Goal: Information Seeking & Learning: Learn about a topic

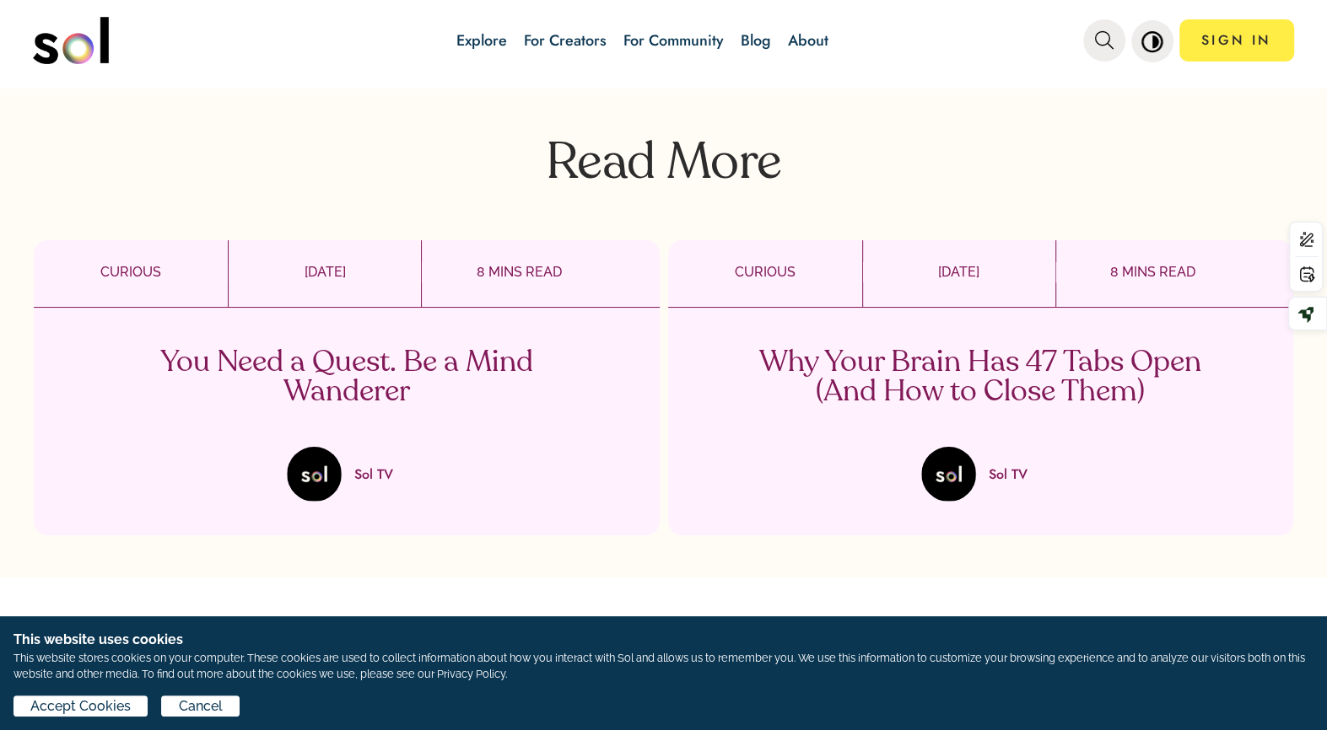
scroll to position [3193, 0]
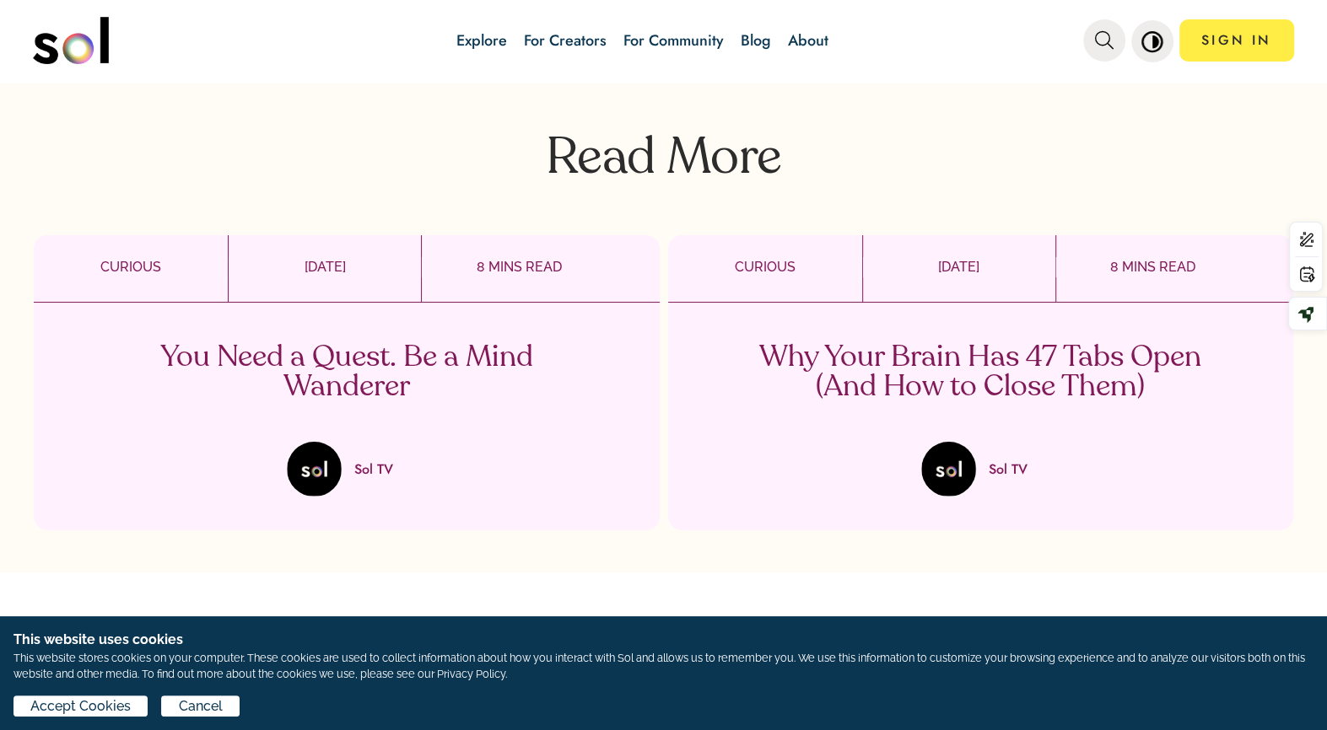
click at [402, 343] on p "You Need a Quest. Be a Mind Wanderer" at bounding box center [347, 372] width 498 height 59
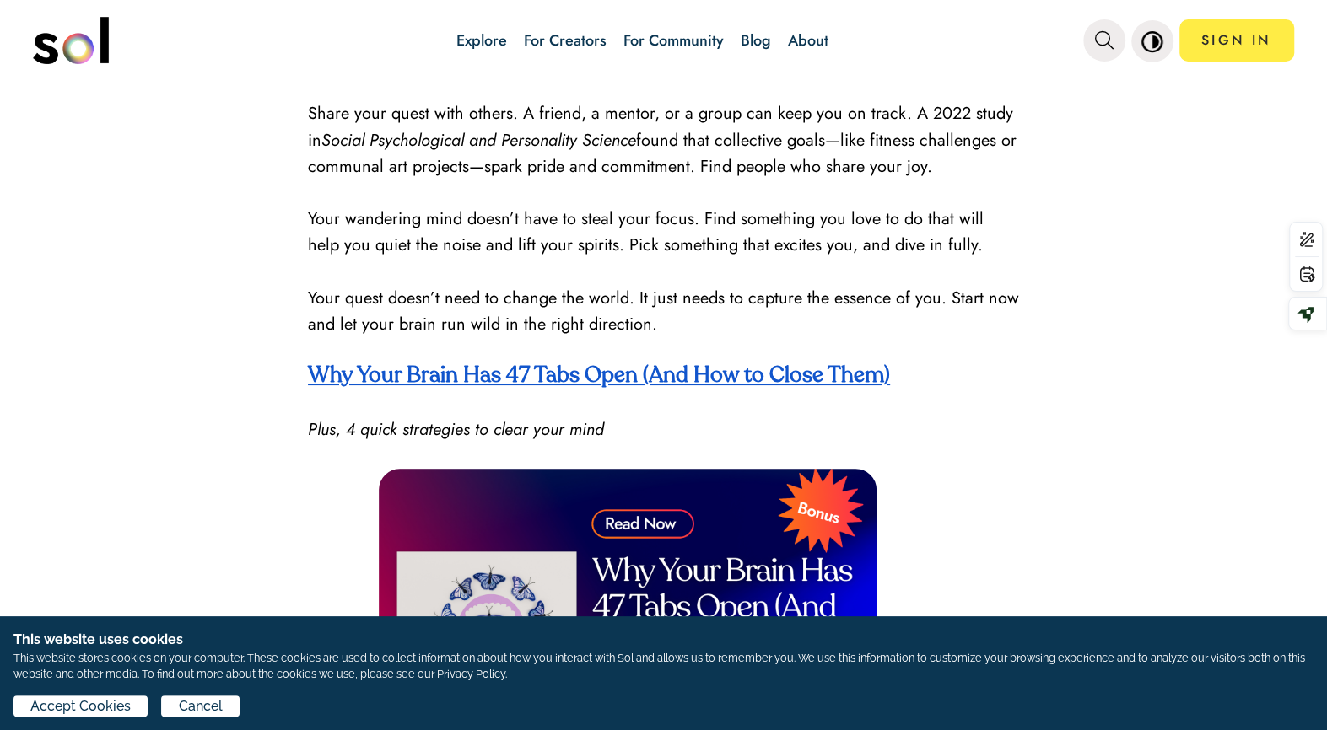
scroll to position [2723, 0]
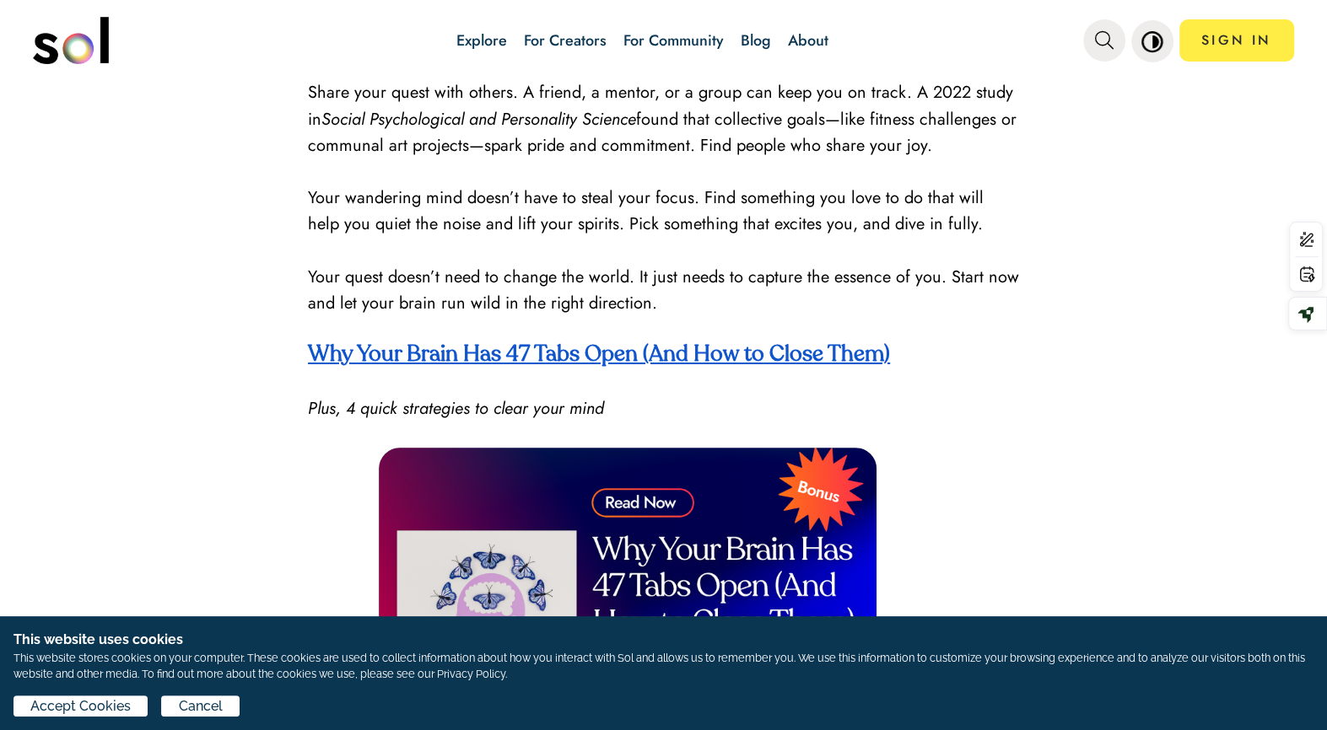
click at [782, 351] on strong "Why Your Brain Has 47 Tabs Open (And How to Close Them)" at bounding box center [599, 355] width 582 height 22
click at [619, 492] on img at bounding box center [628, 588] width 498 height 280
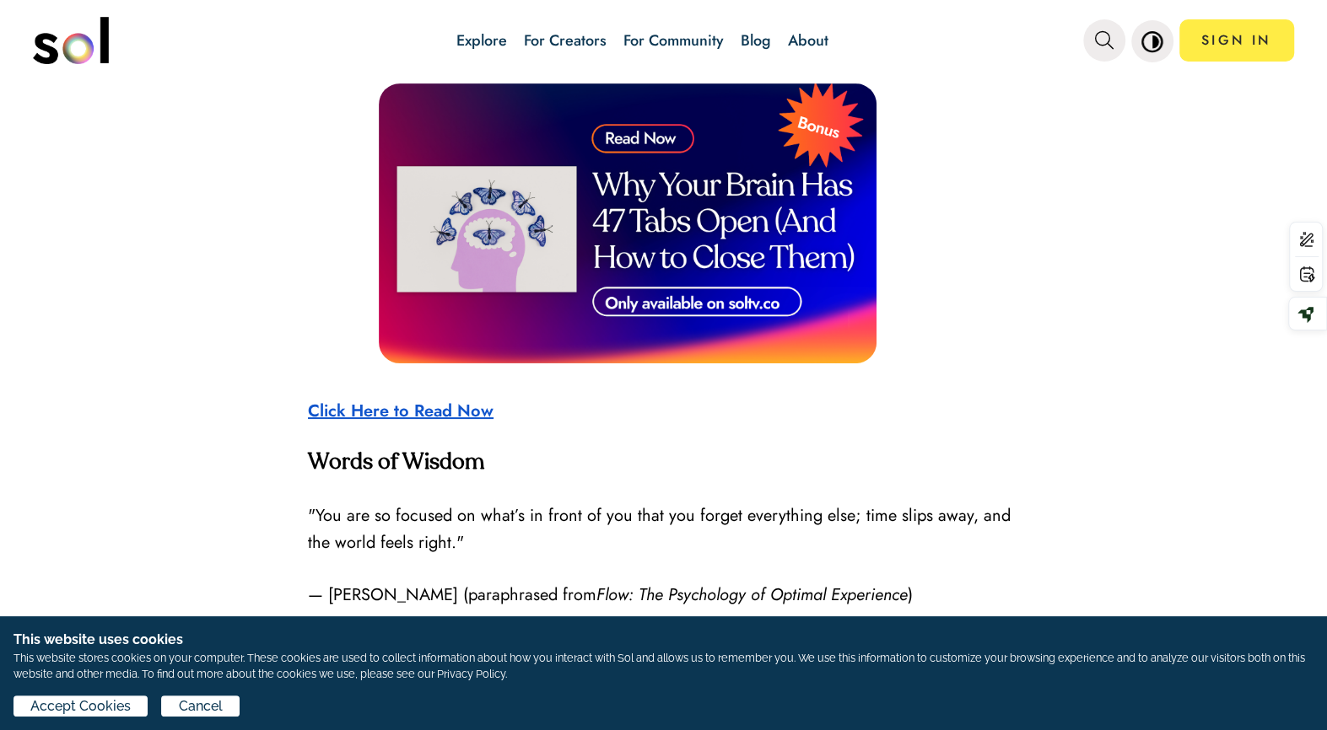
scroll to position [3094, 0]
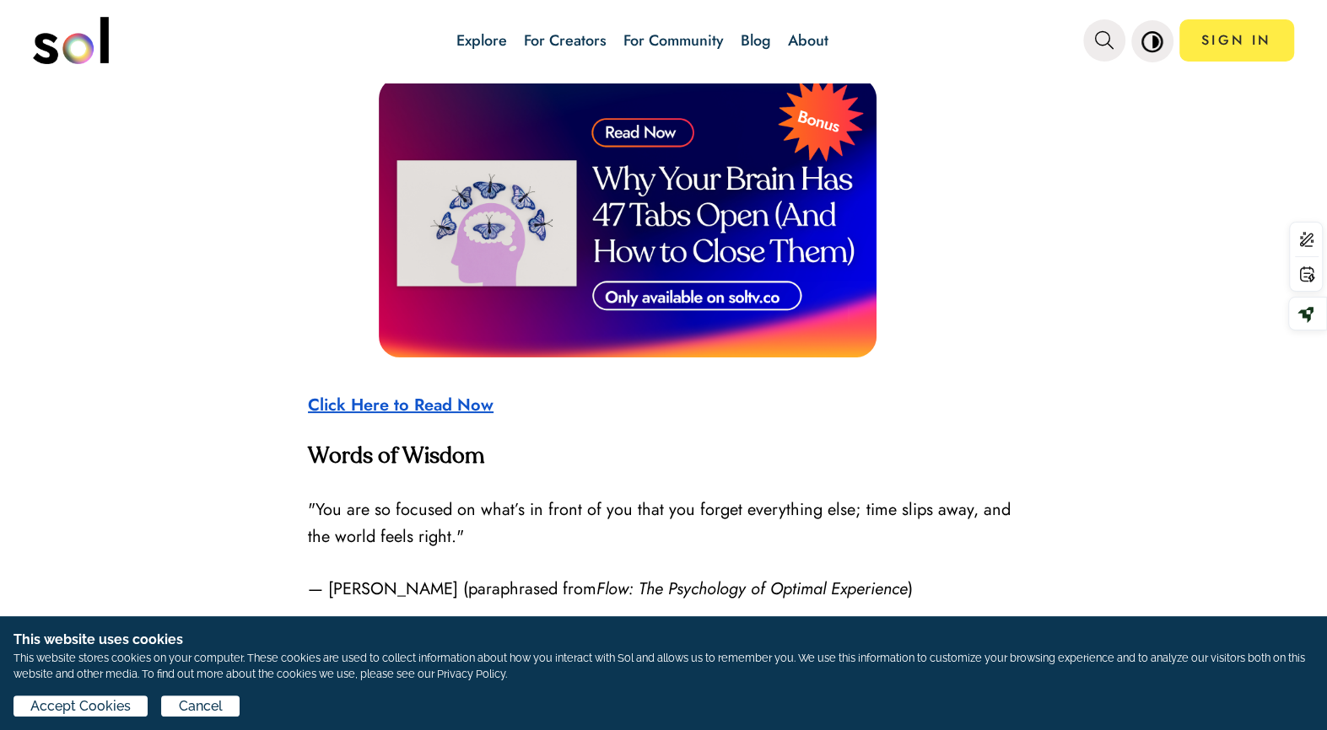
click at [417, 393] on strong "Click Here to Read Now" at bounding box center [401, 405] width 186 height 24
click at [626, 124] on img at bounding box center [628, 218] width 498 height 280
click at [444, 393] on strong "Click Here to Read Now" at bounding box center [401, 405] width 186 height 24
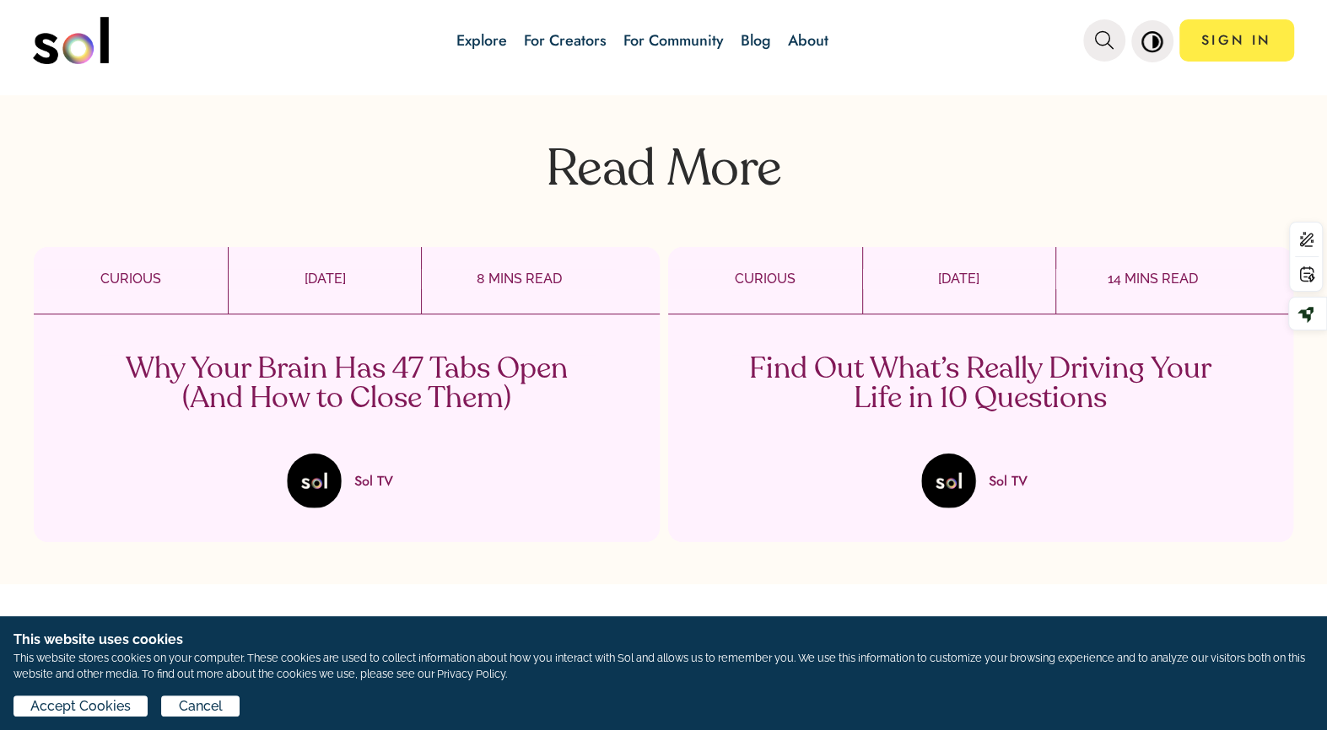
scroll to position [3642, 0]
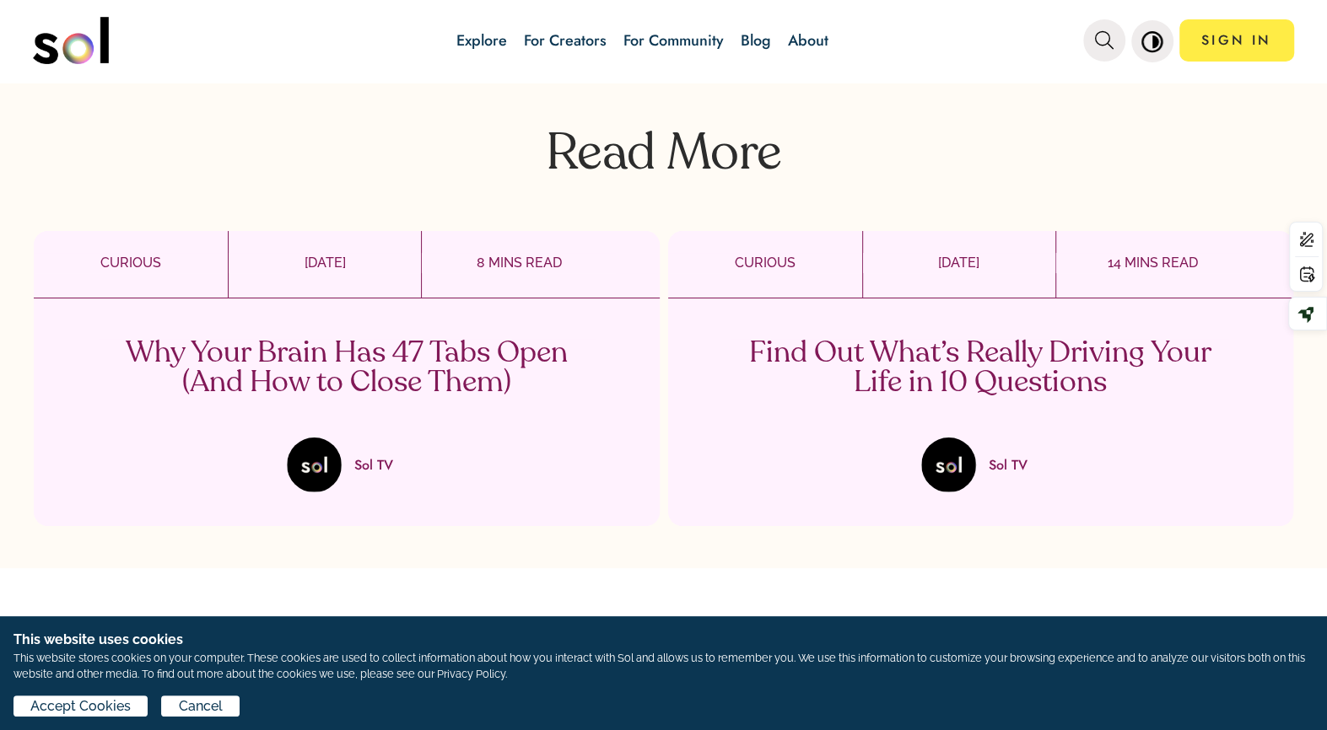
click at [889, 353] on p "Find Out What’s Really Driving Your Life in 10 Questions" at bounding box center [980, 368] width 498 height 59
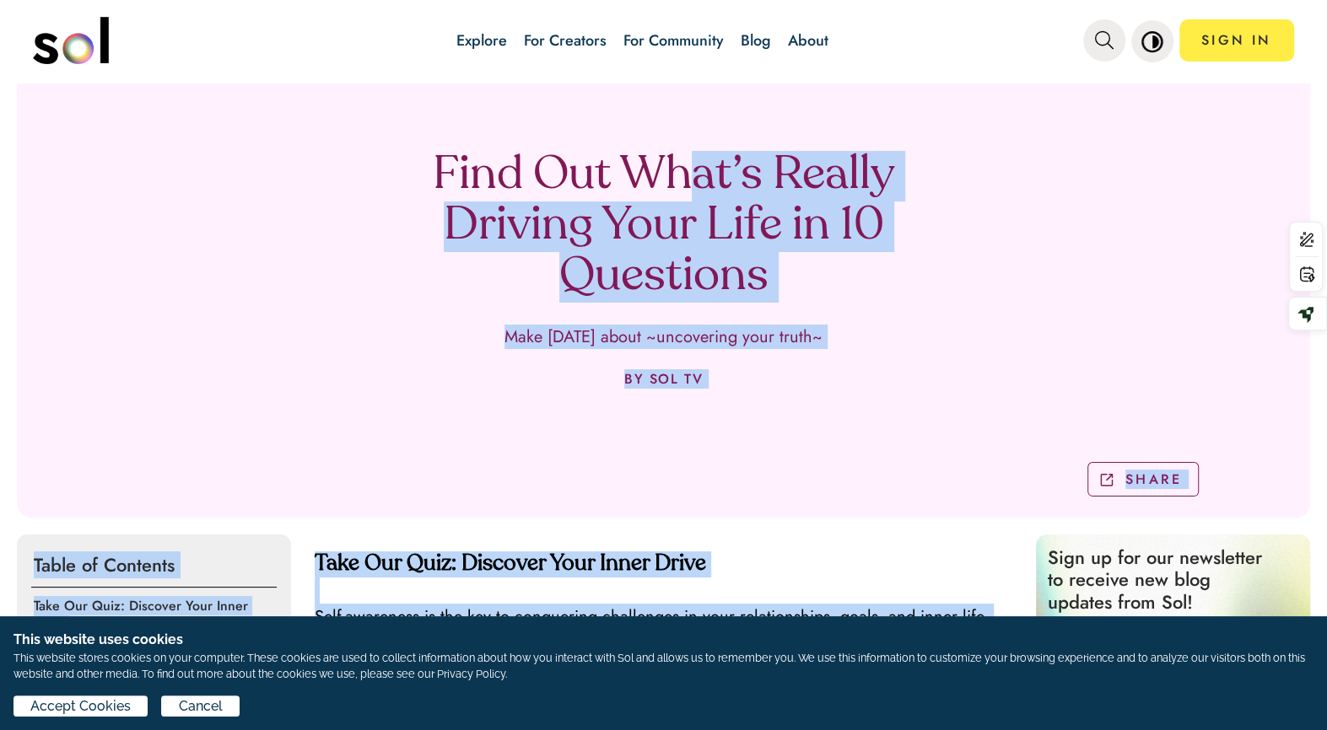
scroll to position [85, 0]
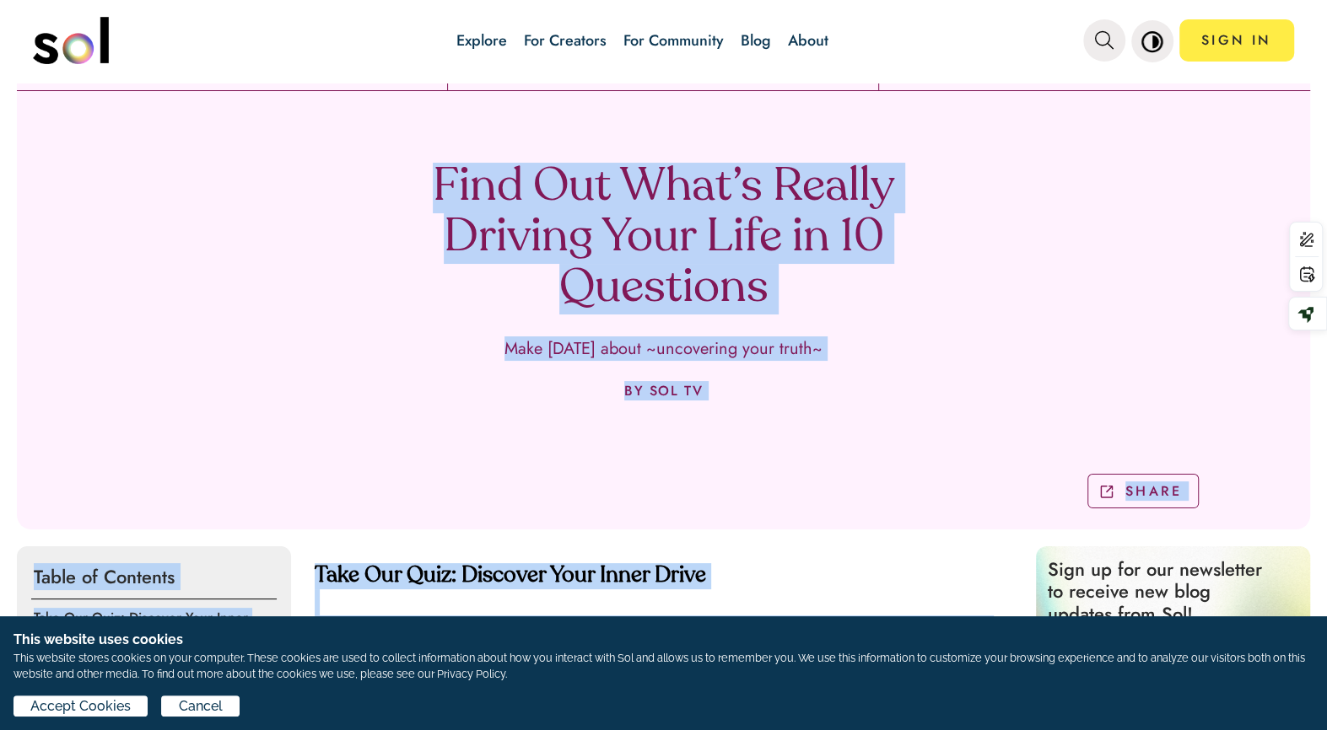
drag, startPoint x: 1003, startPoint y: 183, endPoint x: 435, endPoint y: 116, distance: 571.6
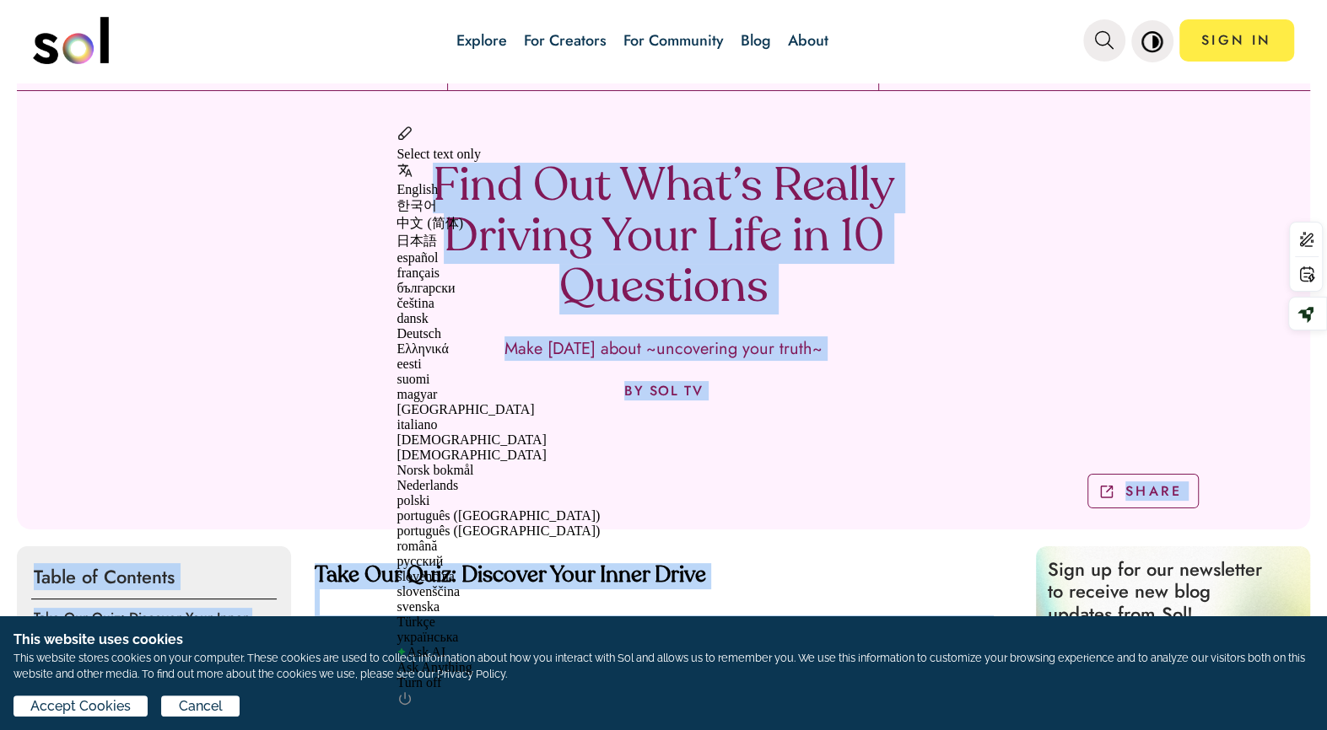
copy div "Find Out What’s Really Driving Your Life in 10 Questions Make today about ~unco…"
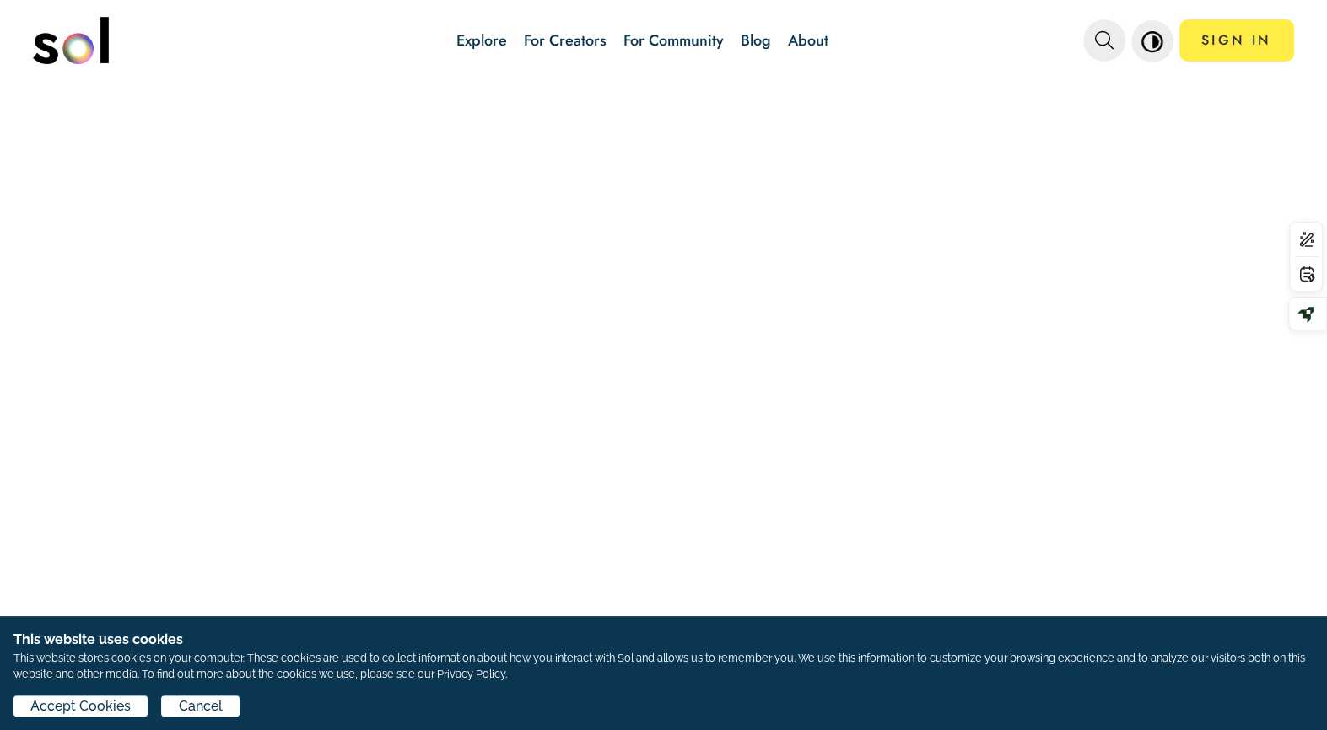
click at [931, 284] on div at bounding box center [663, 407] width 1327 height 647
click at [733, 261] on div at bounding box center [663, 407] width 1327 height 647
click at [1220, 44] on link "SIGN IN" at bounding box center [1236, 40] width 115 height 42
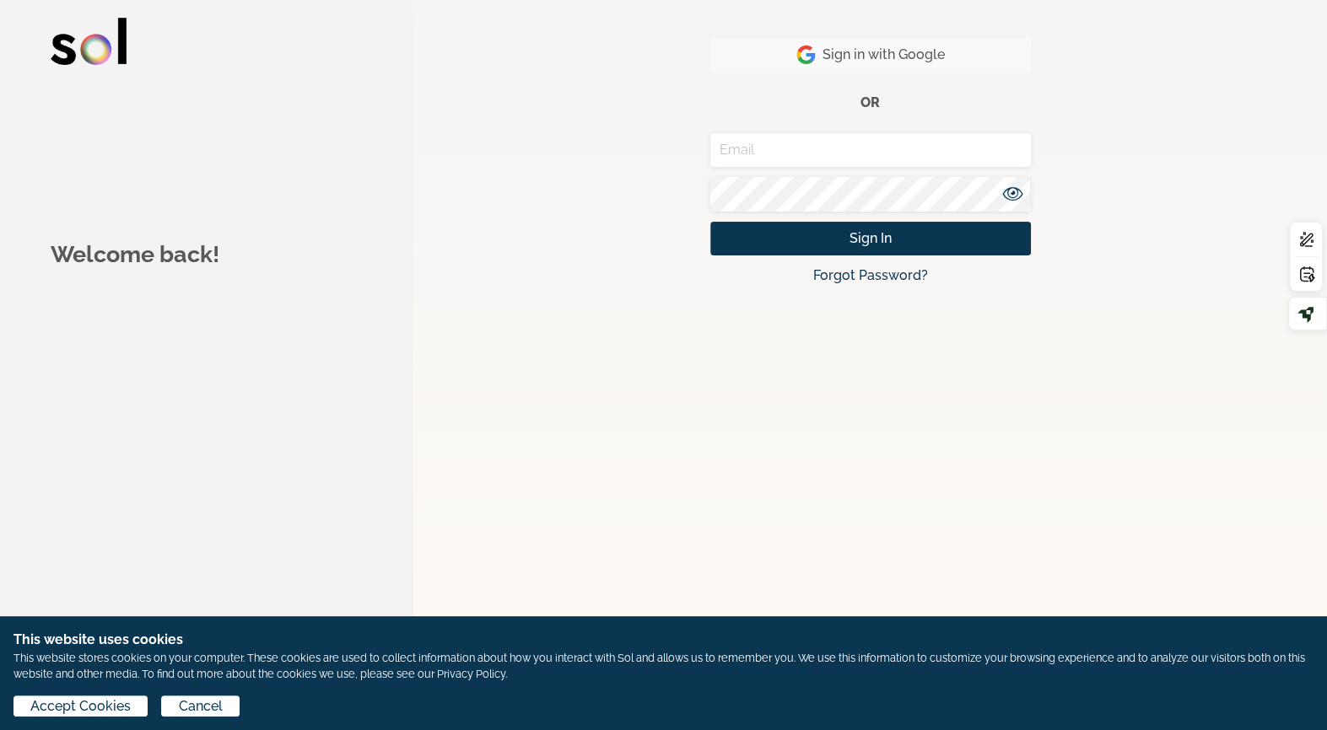
click at [813, 54] on img "button" at bounding box center [805, 55] width 19 height 20
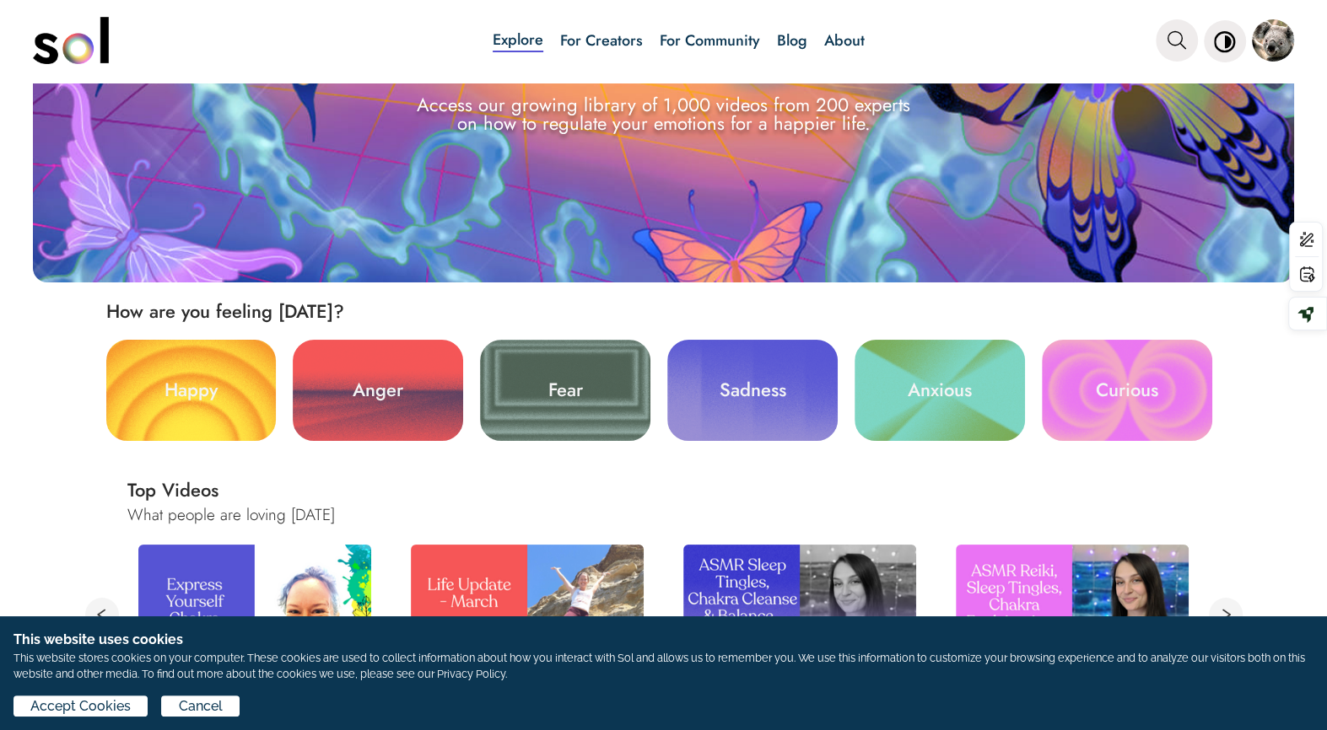
scroll to position [280, 0]
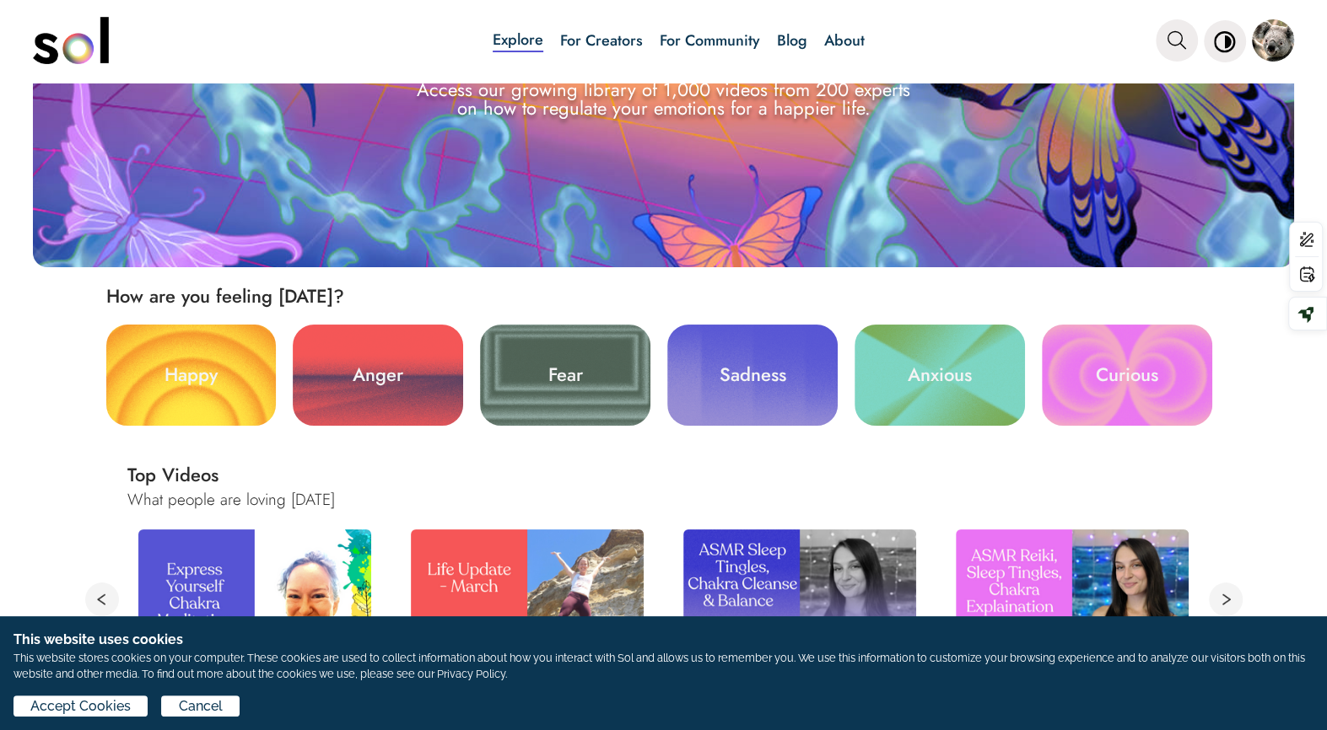
click at [1147, 369] on link "Curious" at bounding box center [1127, 375] width 170 height 101
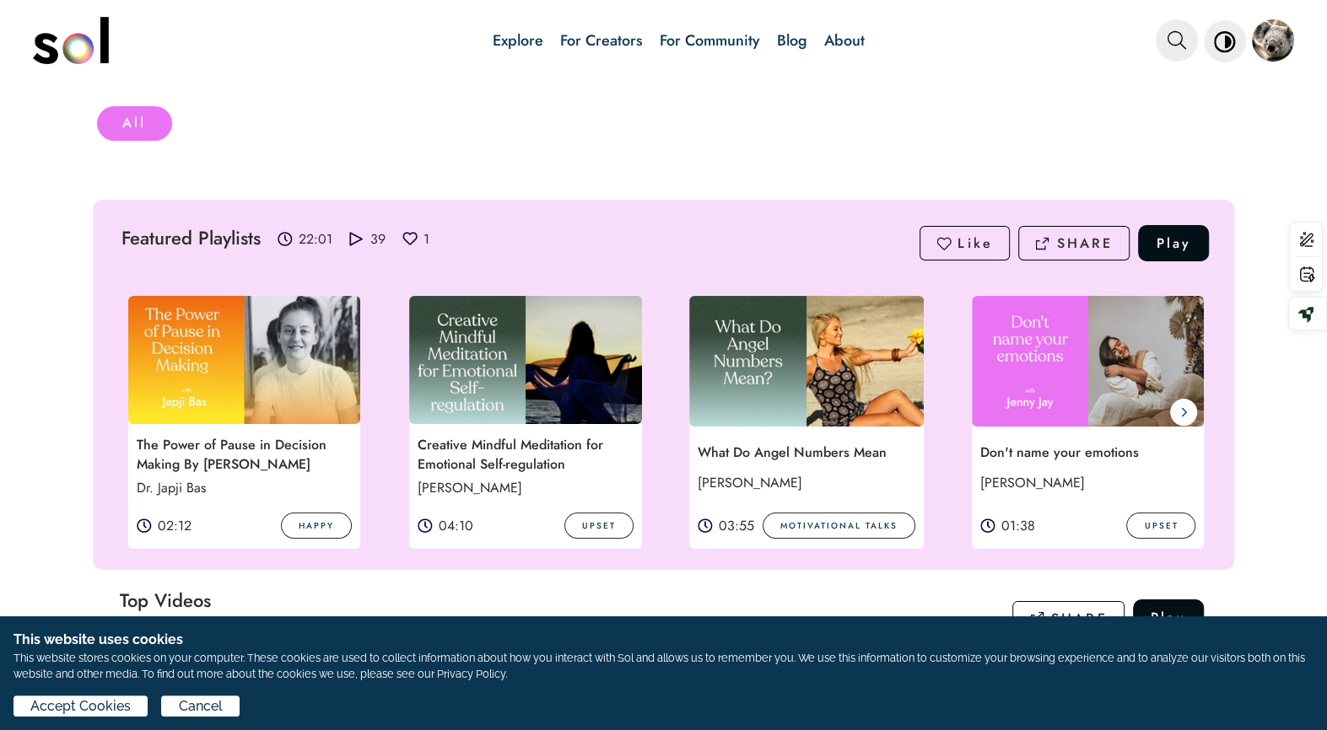
scroll to position [224, 0]
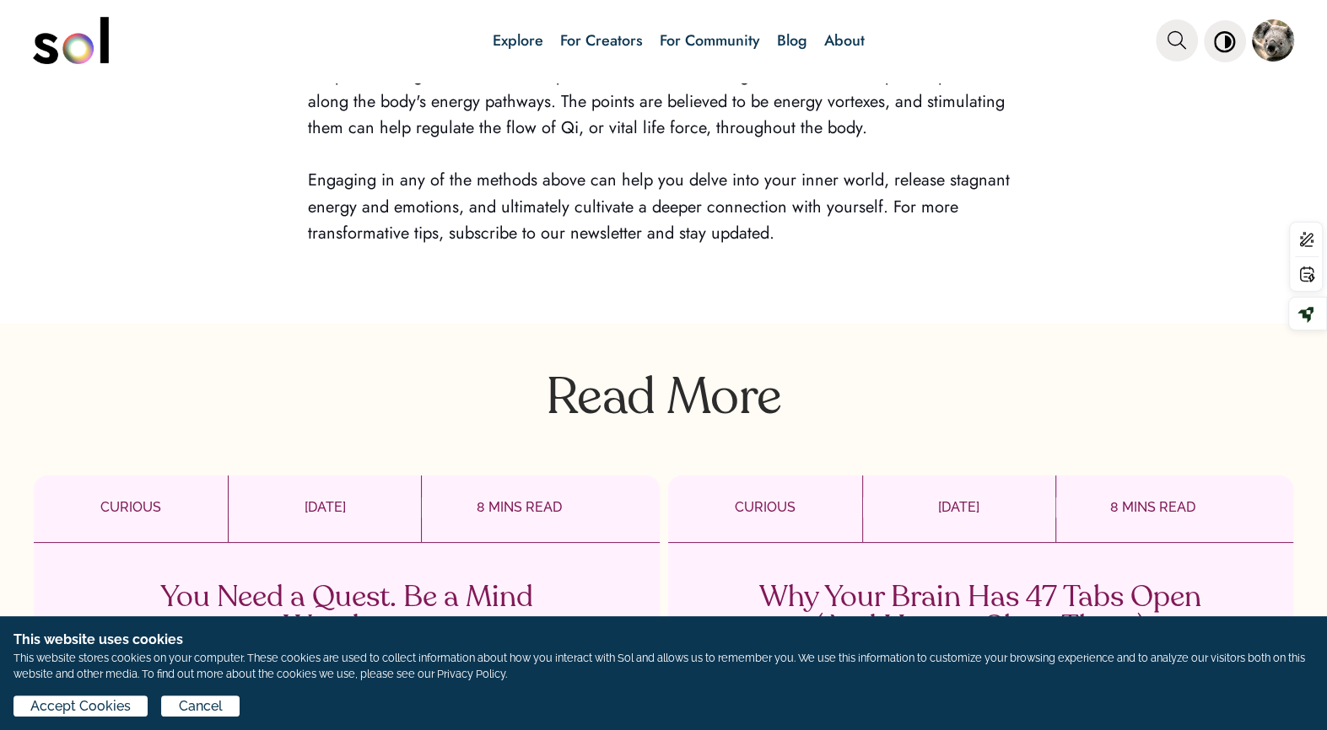
scroll to position [3721, 0]
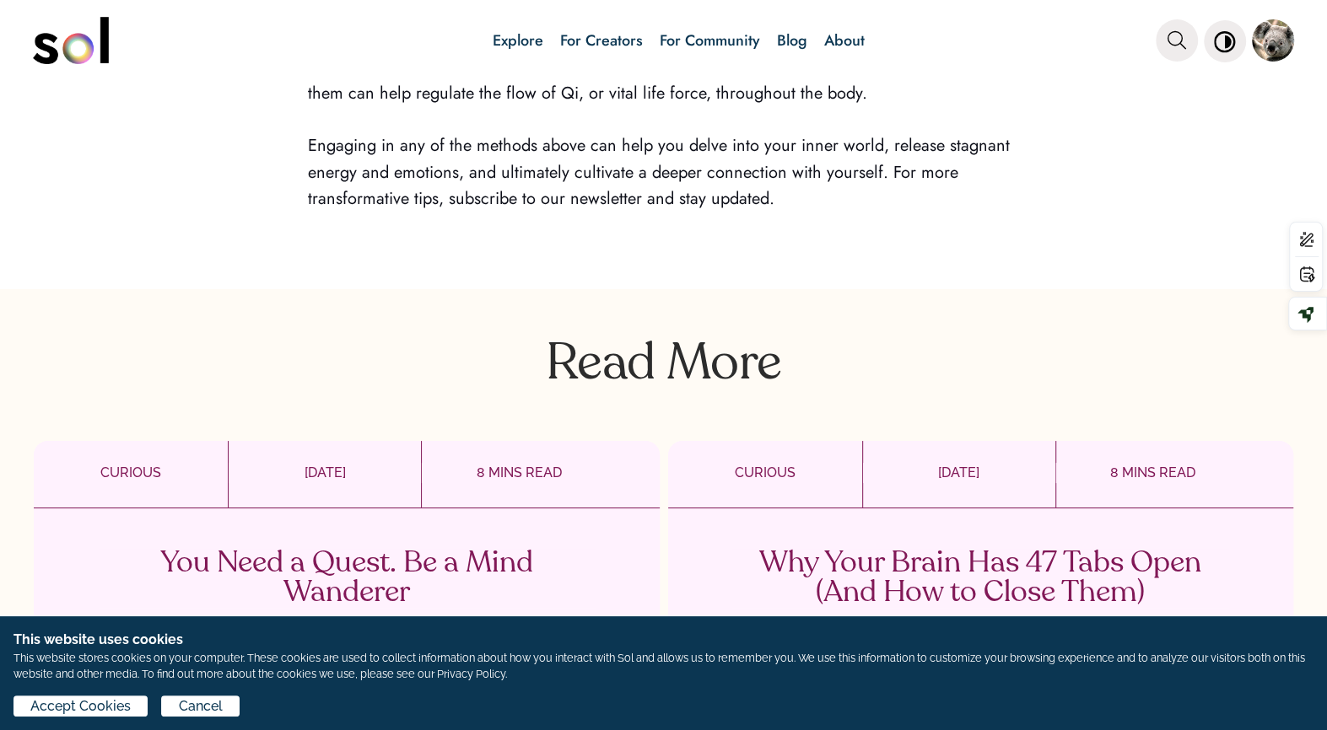
drag, startPoint x: 759, startPoint y: 215, endPoint x: 771, endPoint y: 201, distance: 18.6
click at [769, 212] on p at bounding box center [663, 225] width 711 height 26
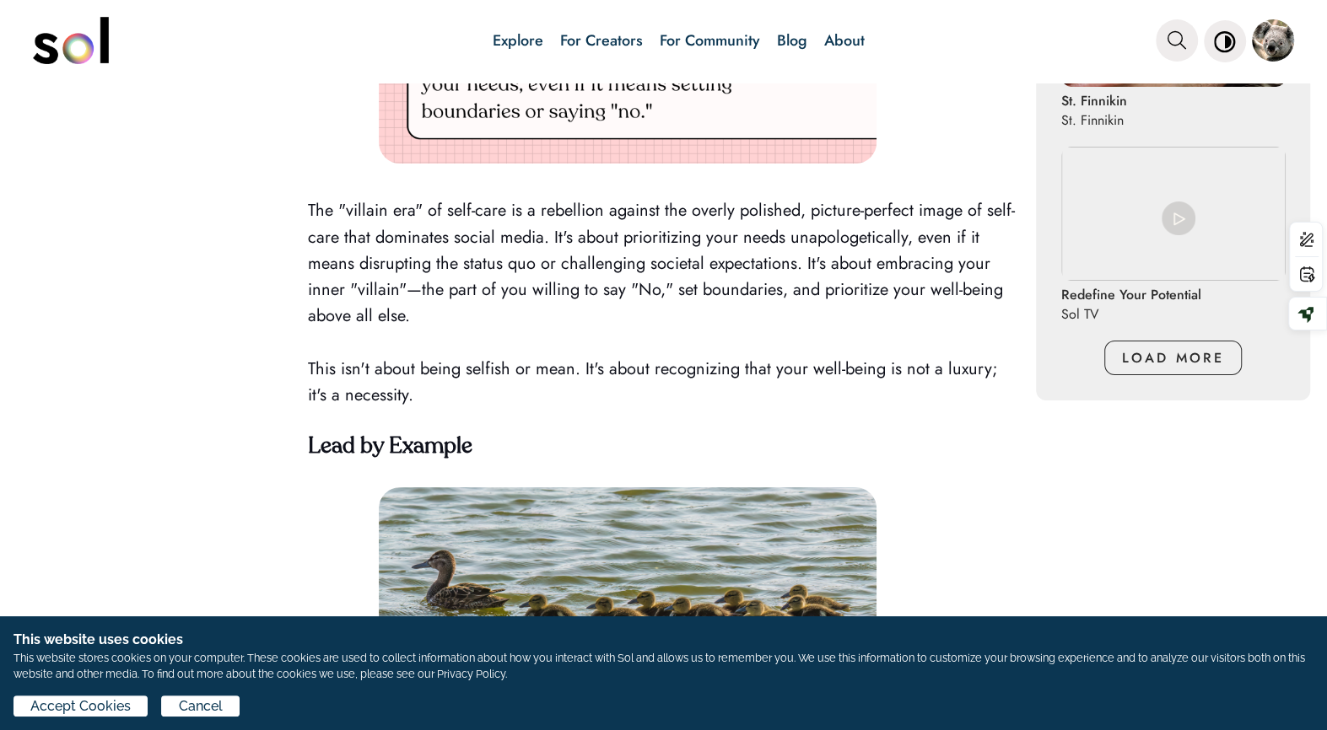
scroll to position [1313, 0]
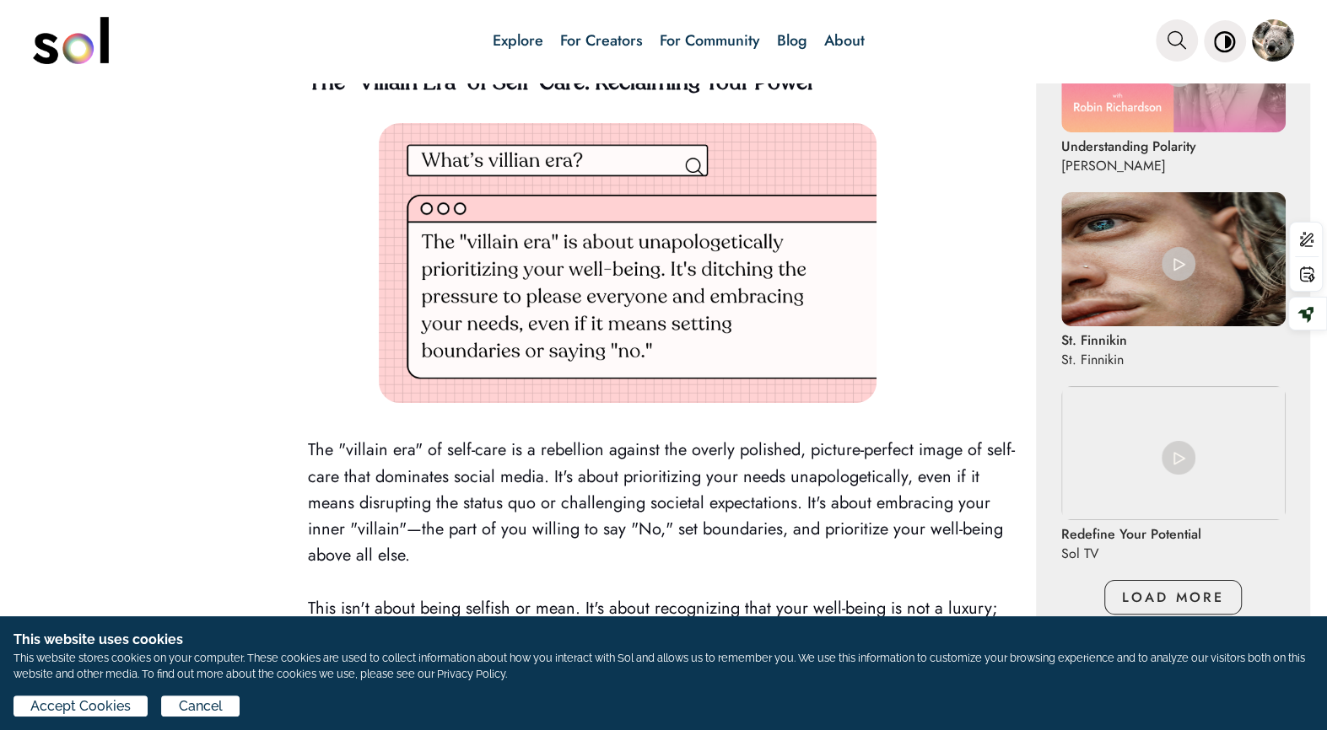
drag, startPoint x: 778, startPoint y: 193, endPoint x: 672, endPoint y: 62, distance: 167.9
click at [672, 62] on div "Explore For Creators For Community Blog About Explore For Creators For Communit…" at bounding box center [663, 365] width 1327 height 730
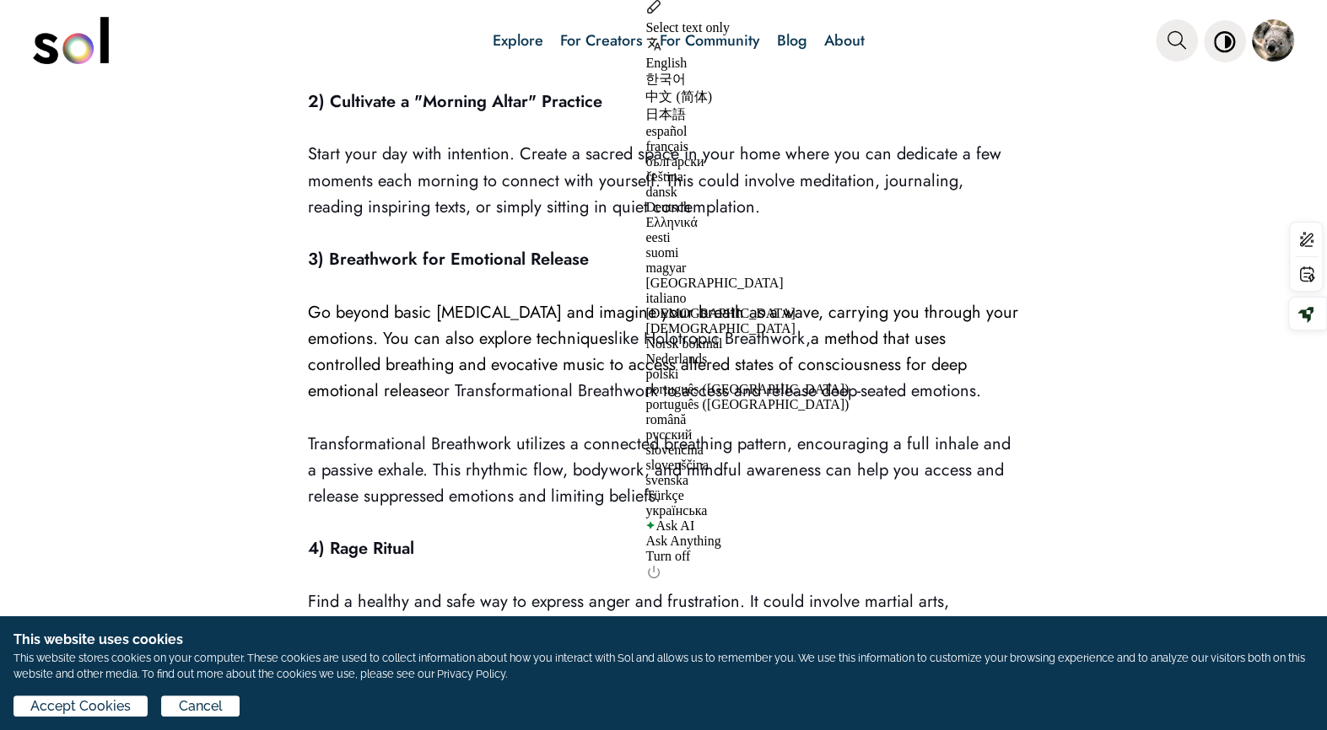
scroll to position [3655, 0]
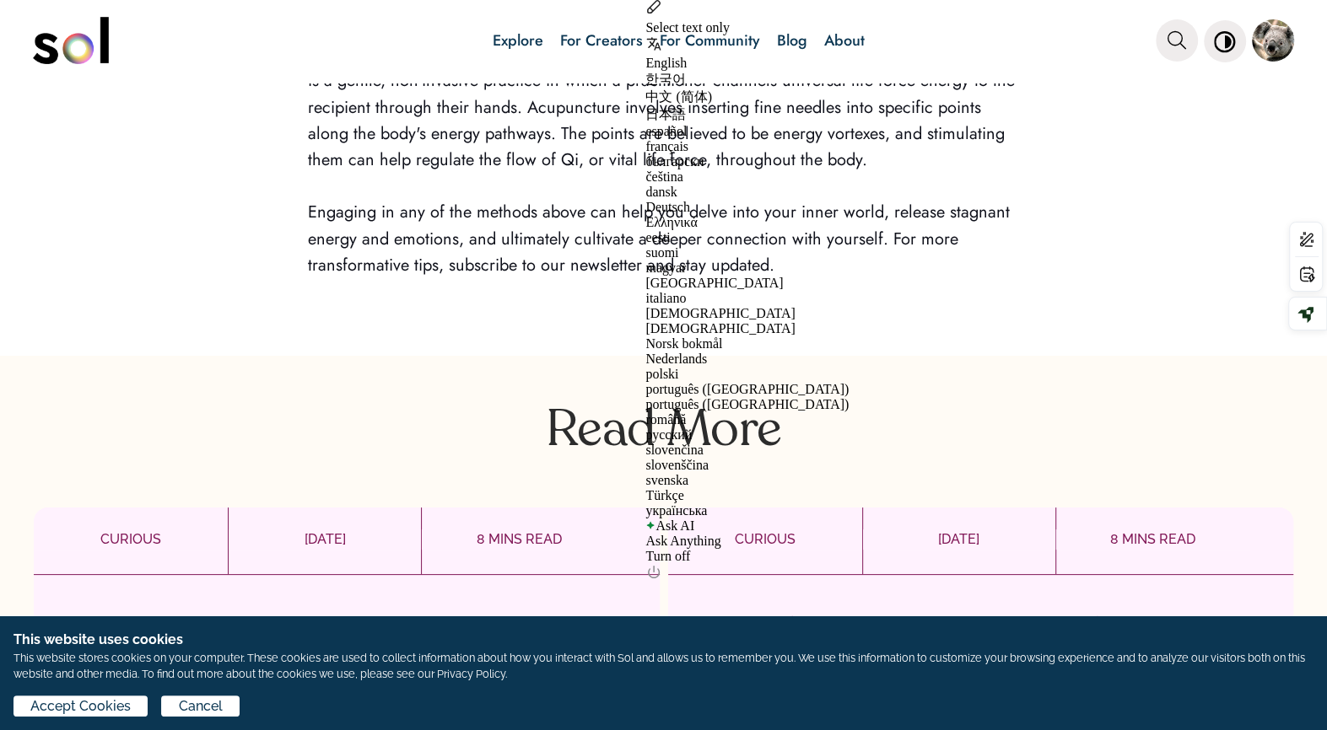
copy div "r Community Blog About Explore For Creators For Community Blog About CURIOUS NO…"
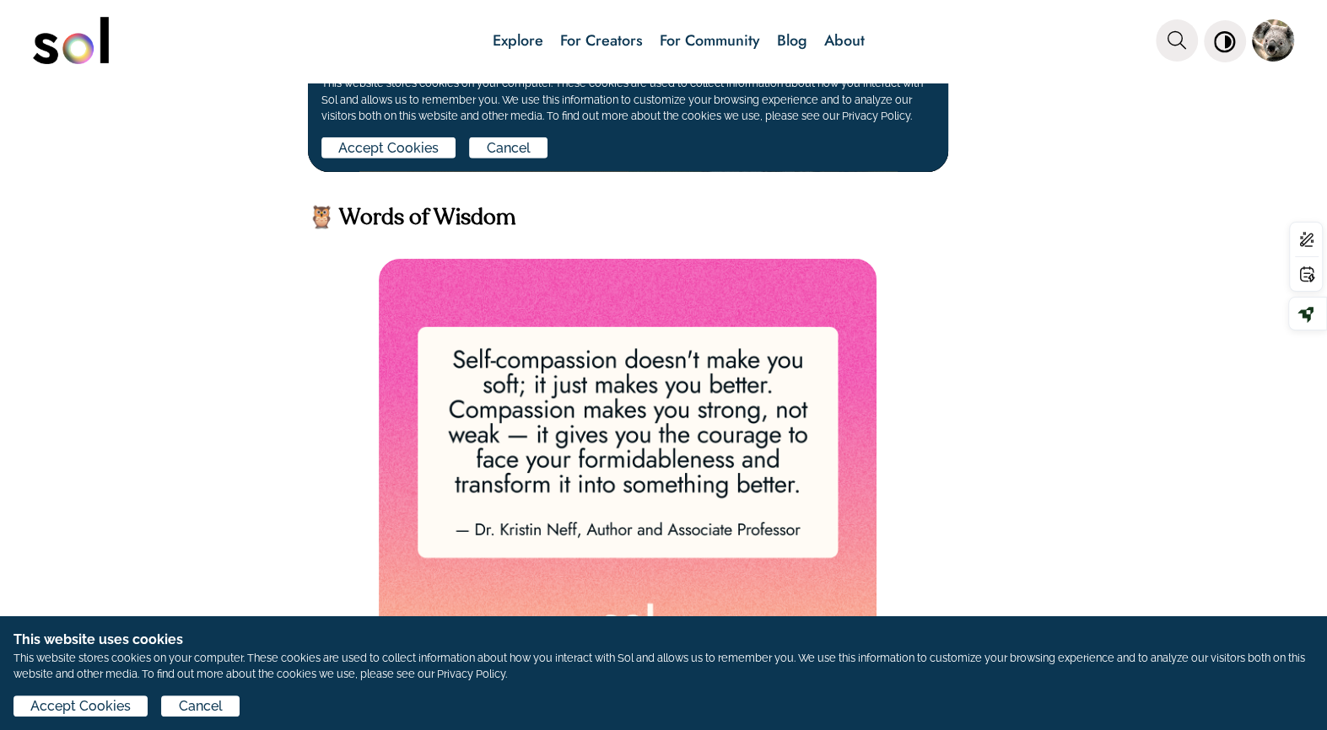
scroll to position [3887, 0]
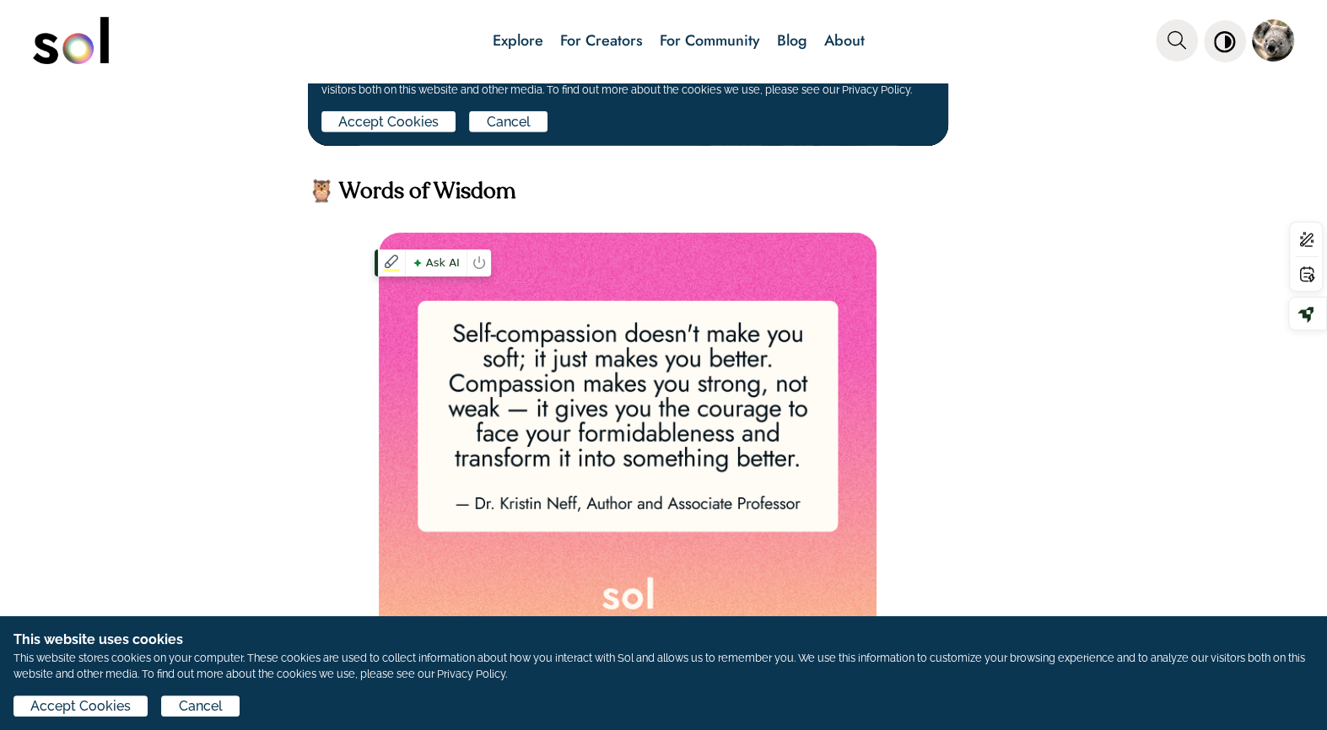
drag, startPoint x: 900, startPoint y: 595, endPoint x: 723, endPoint y: 399, distance: 264.6
click at [719, 400] on p at bounding box center [663, 444] width 711 height 423
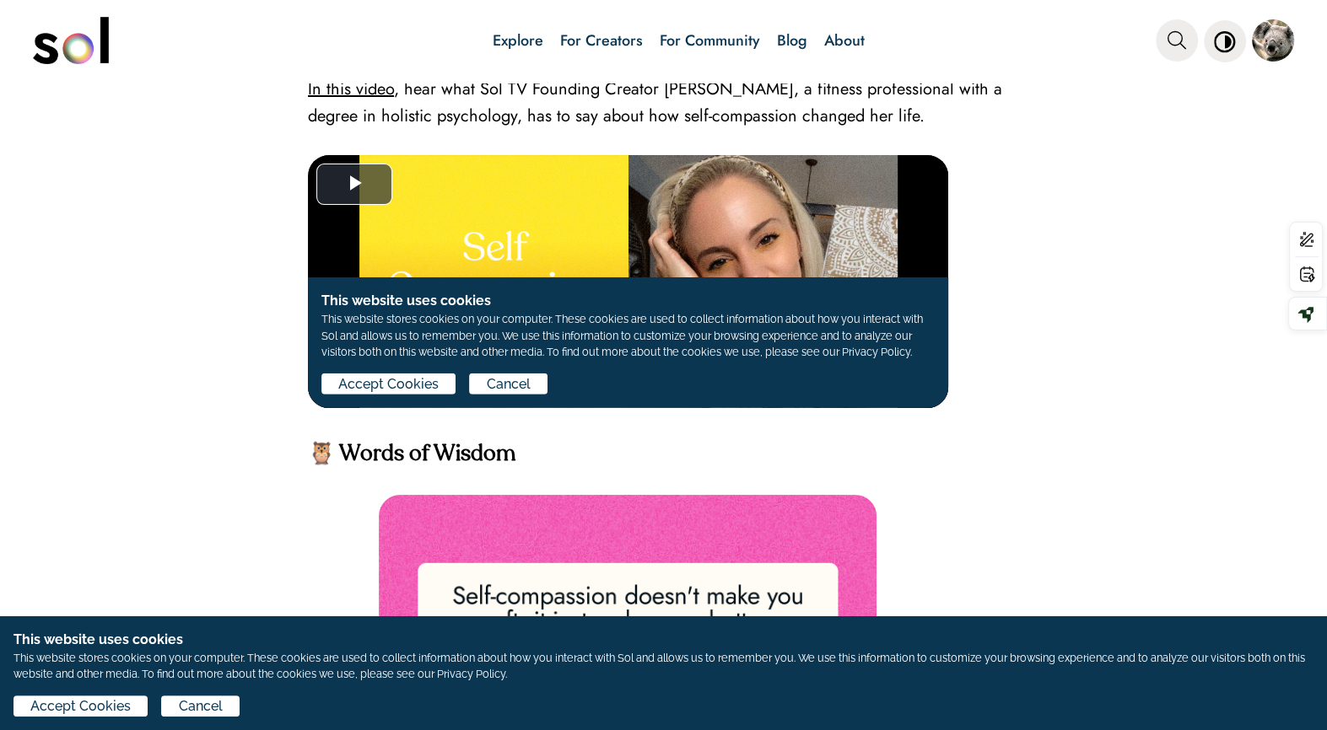
scroll to position [3560, 0]
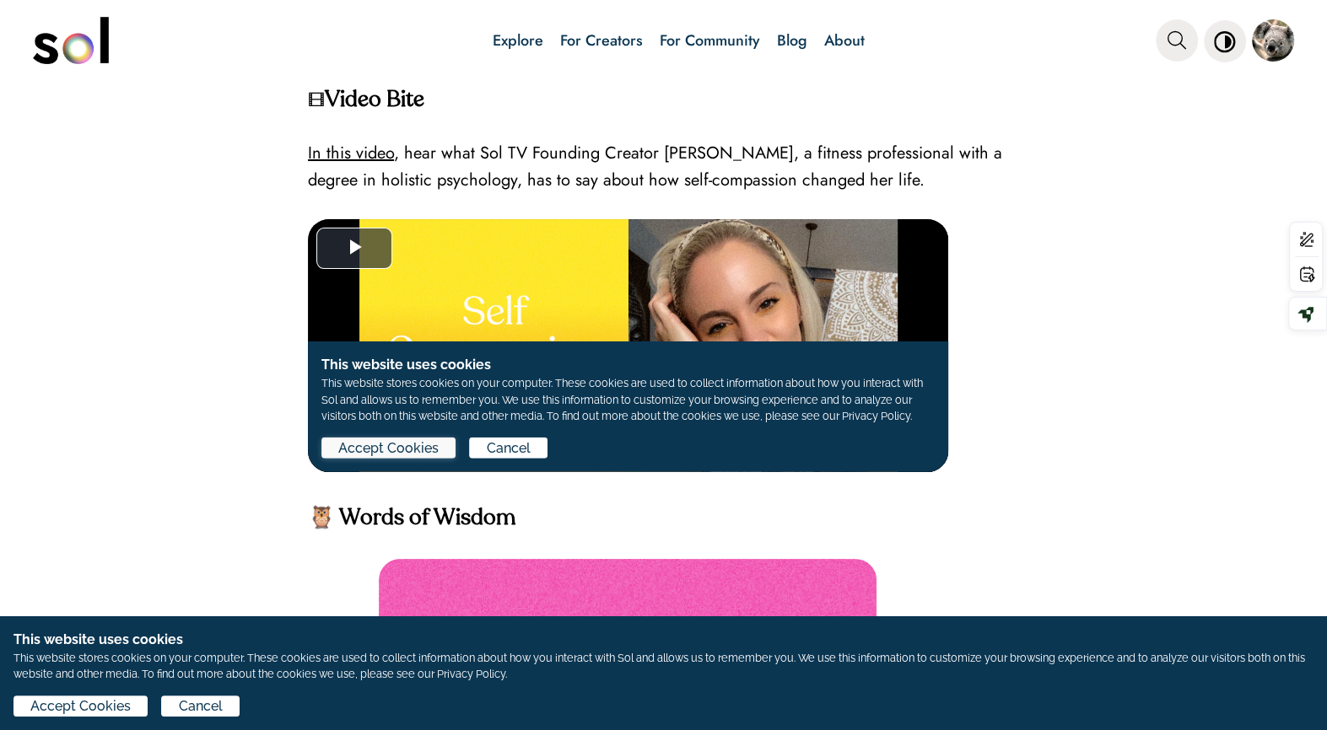
click at [369, 446] on span "Accept Cookies" at bounding box center [388, 449] width 100 height 20
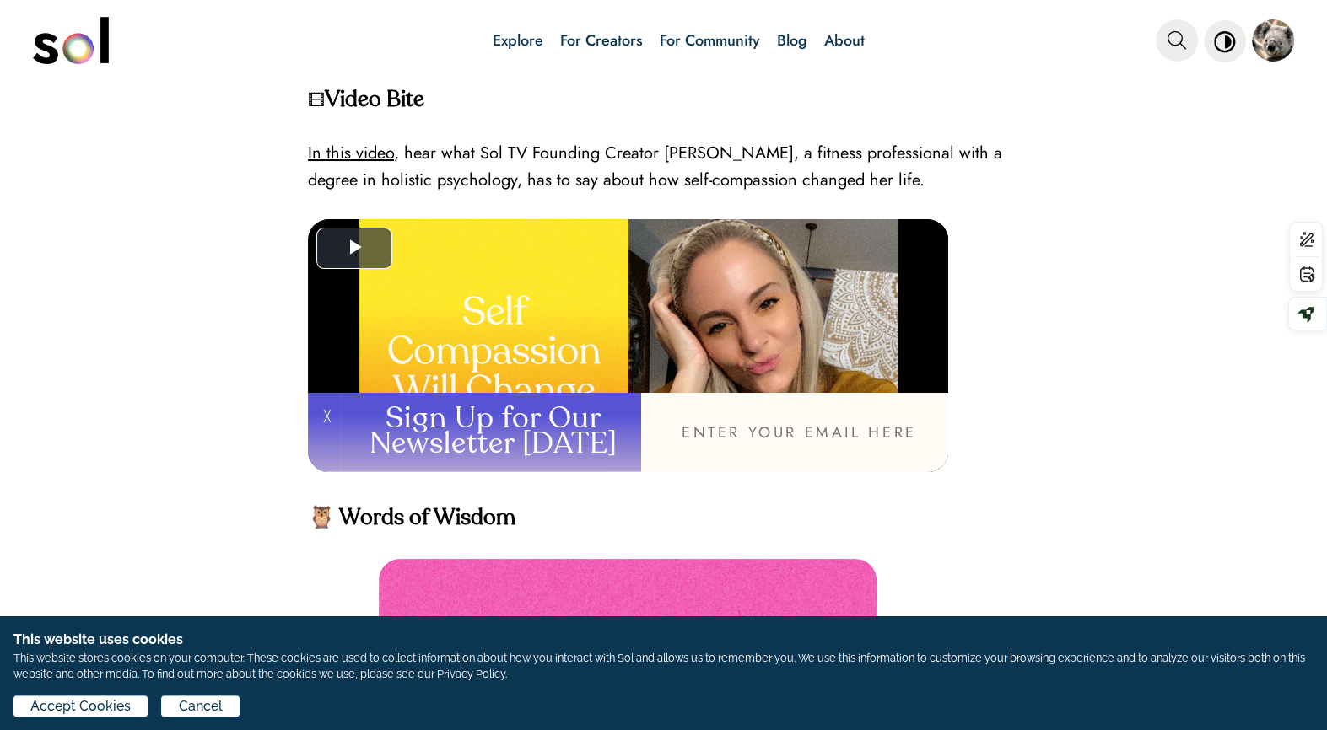
click at [675, 532] on h4 "🦉 Words of Wisdom" at bounding box center [663, 519] width 711 height 26
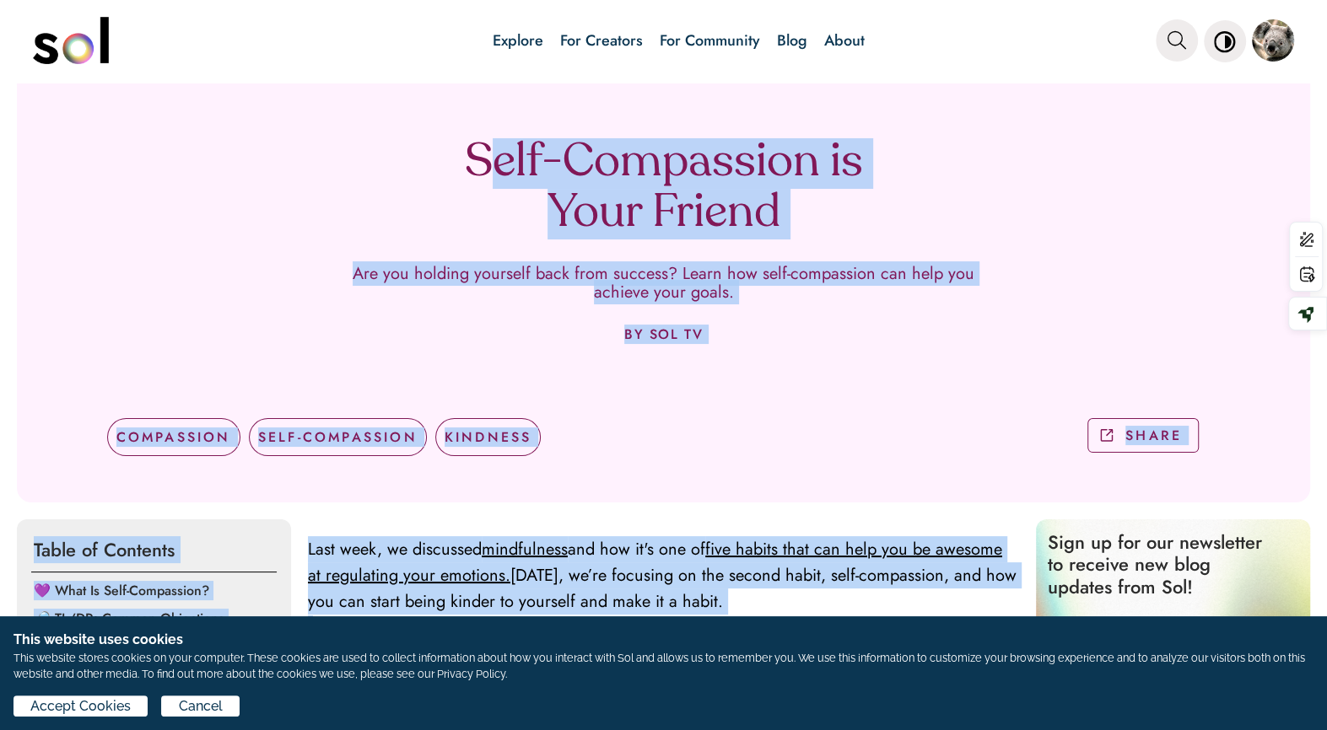
scroll to position [104, 0]
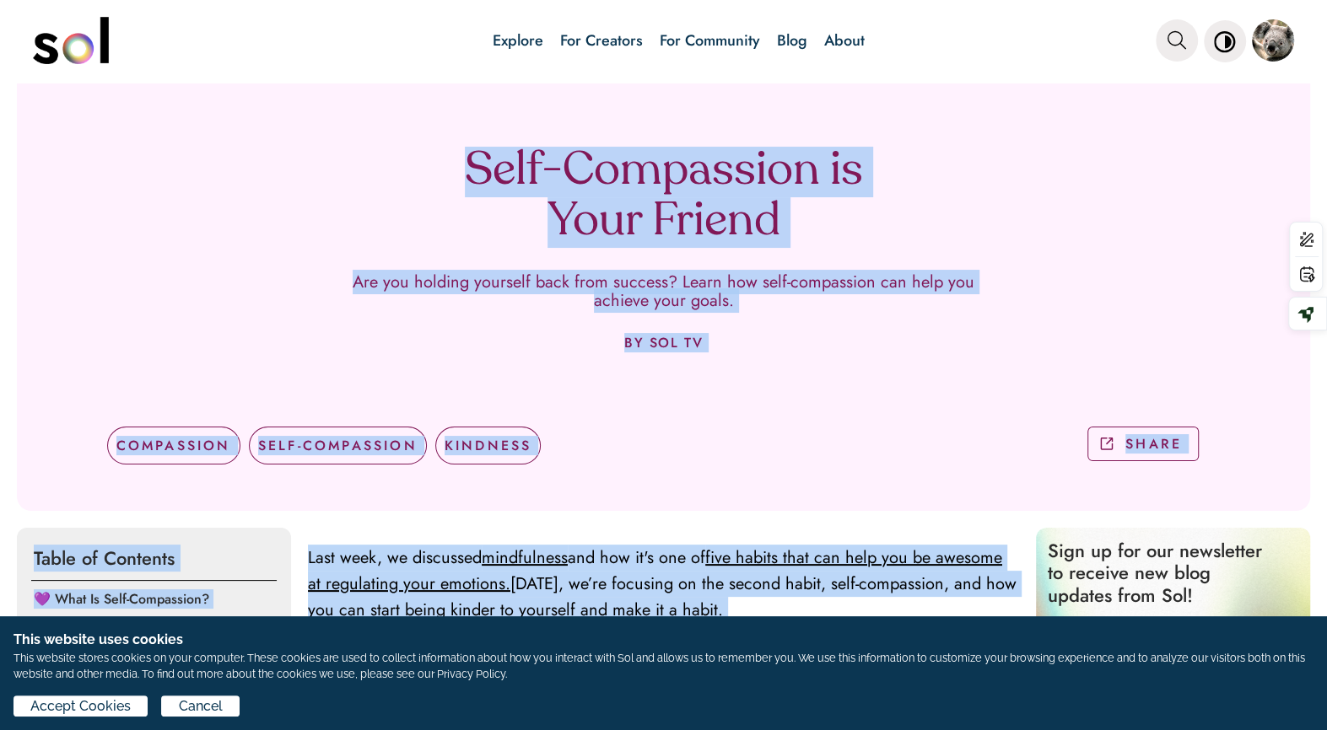
drag, startPoint x: 617, startPoint y: 389, endPoint x: 457, endPoint y: 110, distance: 321.2
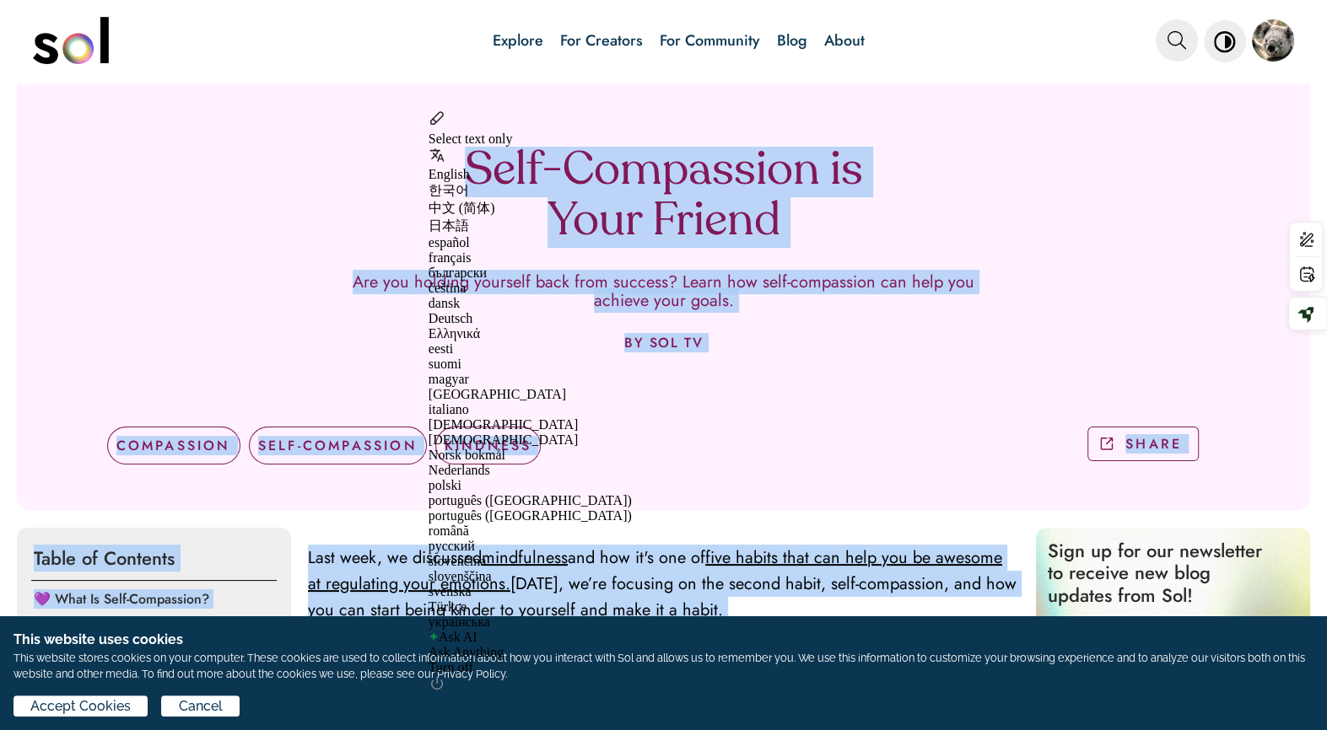
copy div "Self-Compassion is Your Friend Are you holding yourself back from success? Lear…"
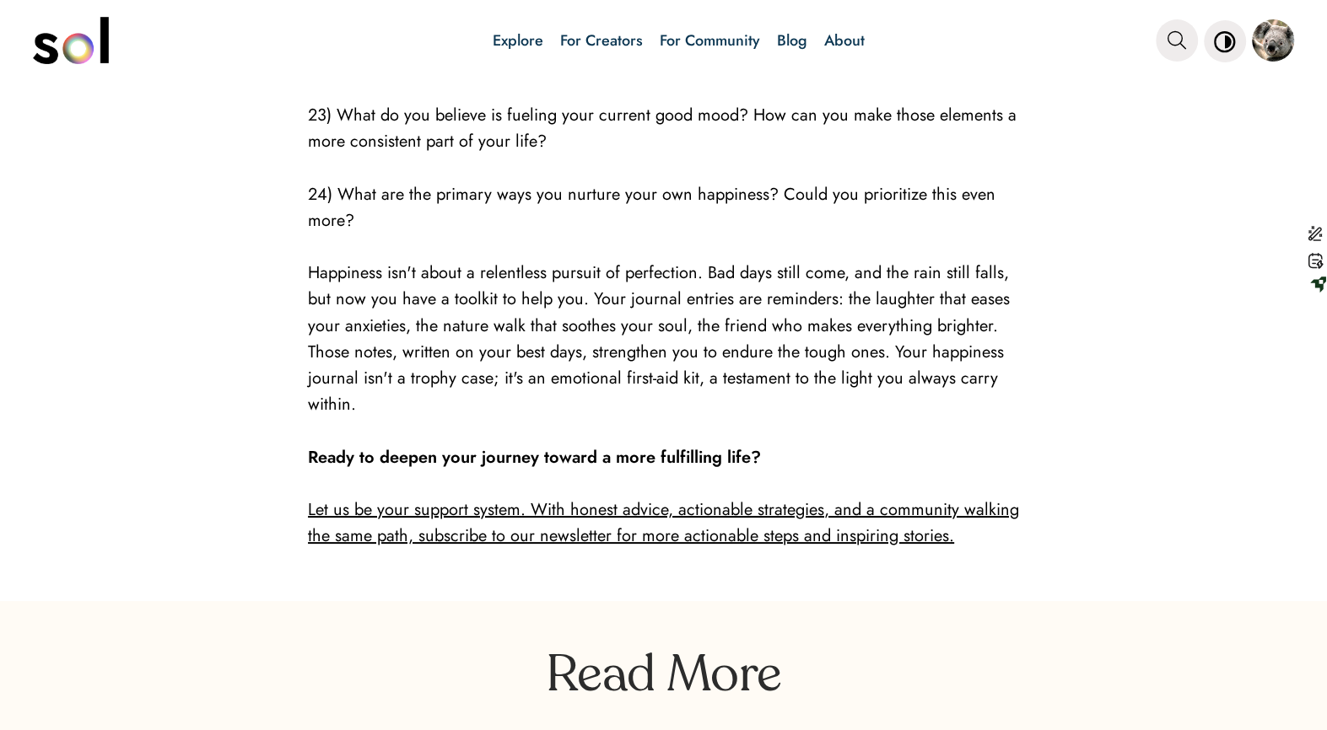
scroll to position [4185, 0]
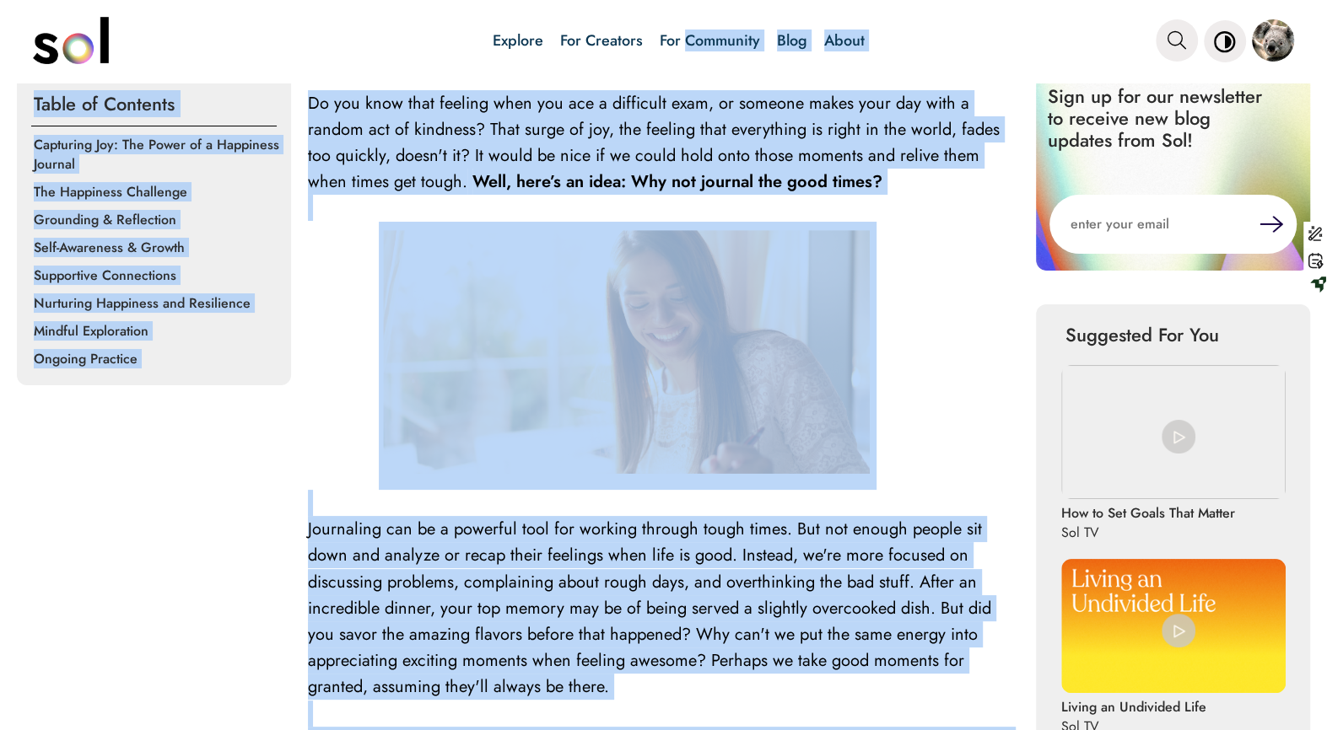
scroll to position [0, 0]
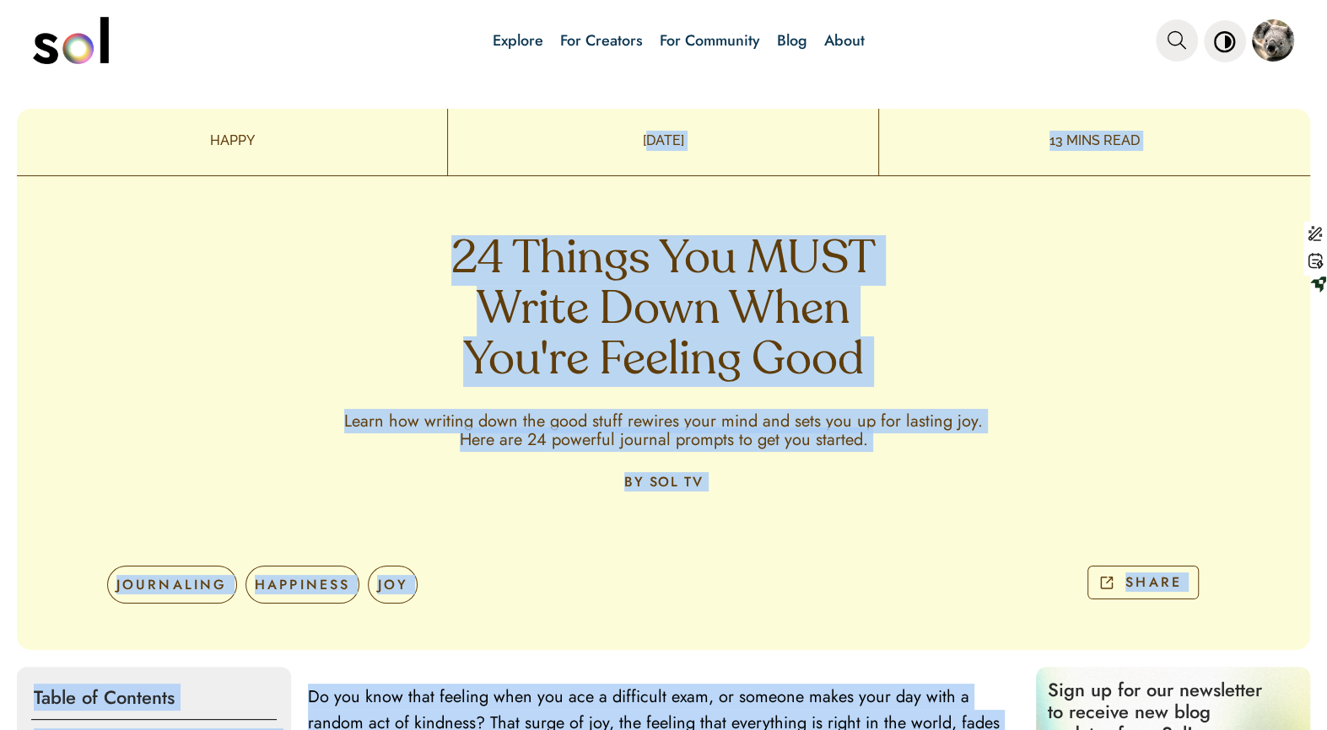
drag, startPoint x: 919, startPoint y: 651, endPoint x: 594, endPoint y: 137, distance: 608.1
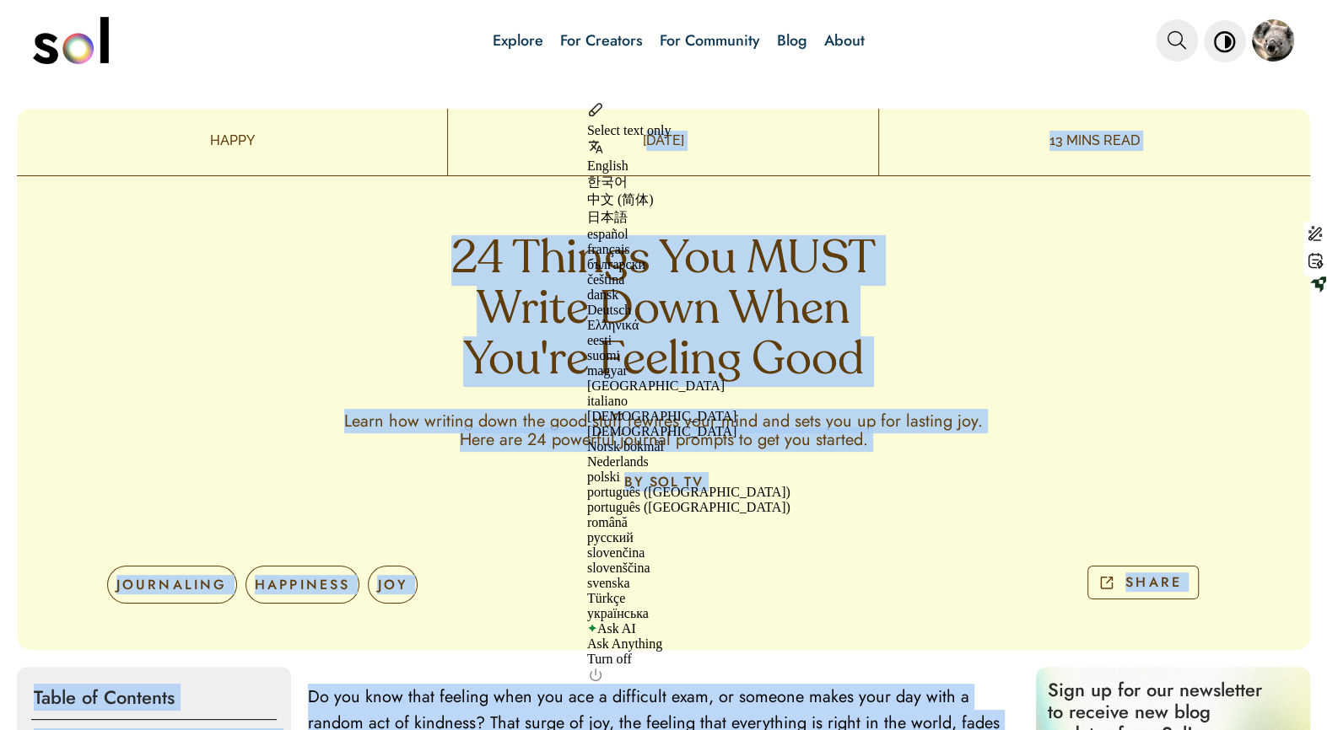
copy div "APR 25, 2024 13 MINS READ 24 Things You MUST Write Down When You're Feeling Goo…"
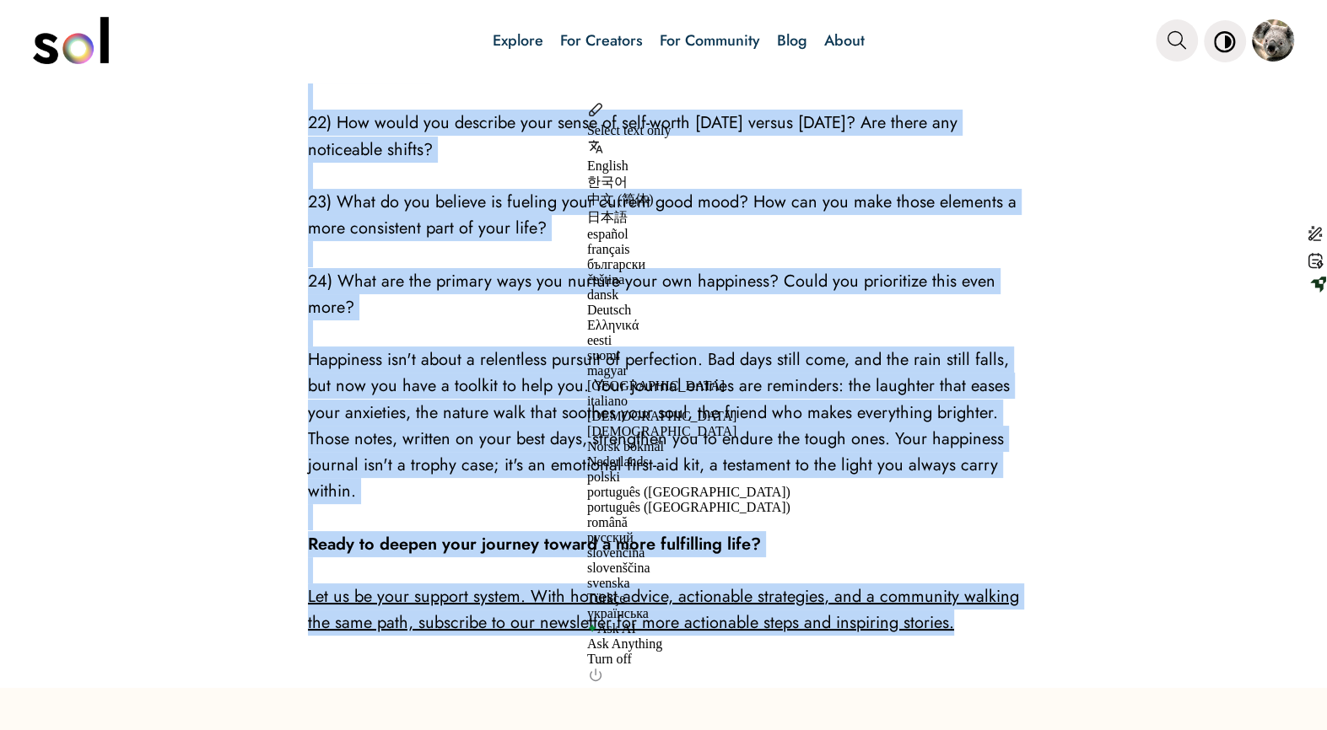
scroll to position [4178, 0]
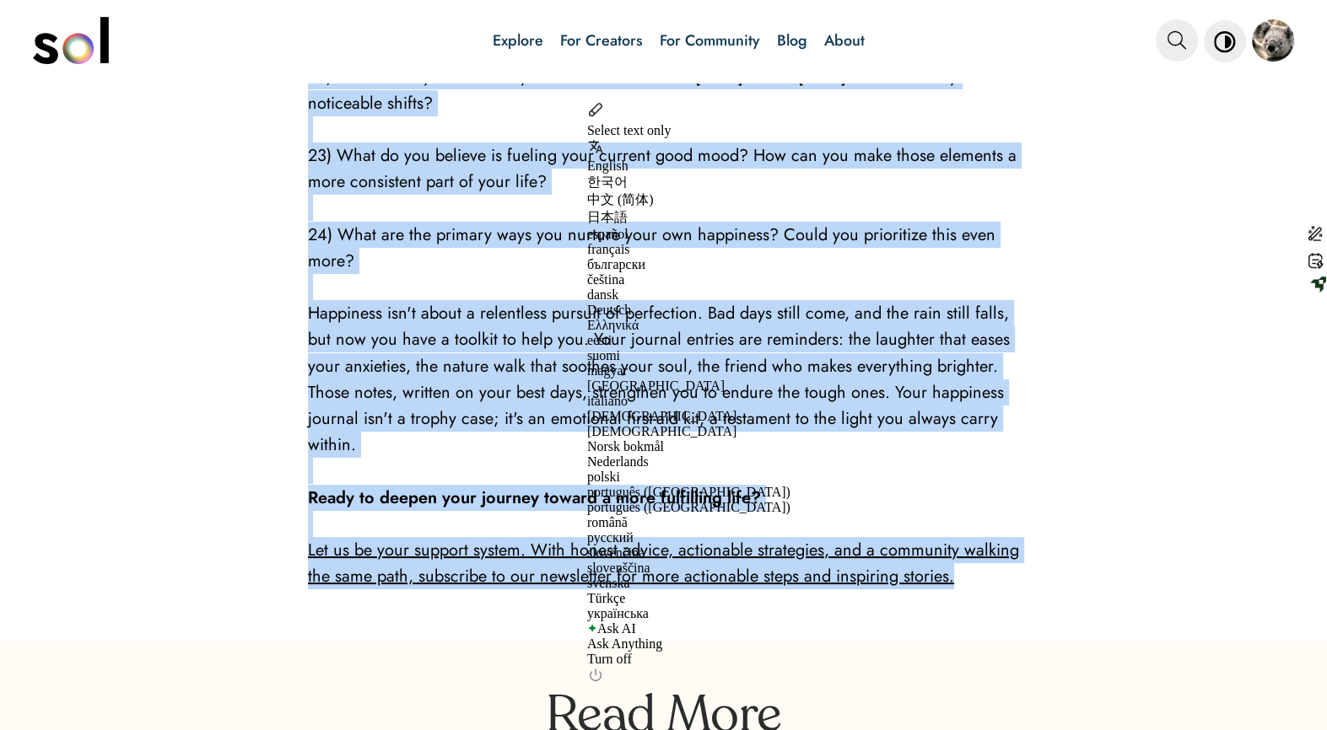
copy div "APR 25, 2024 13 MINS READ 24 Things You MUST Write Down When You're Feeling Goo…"
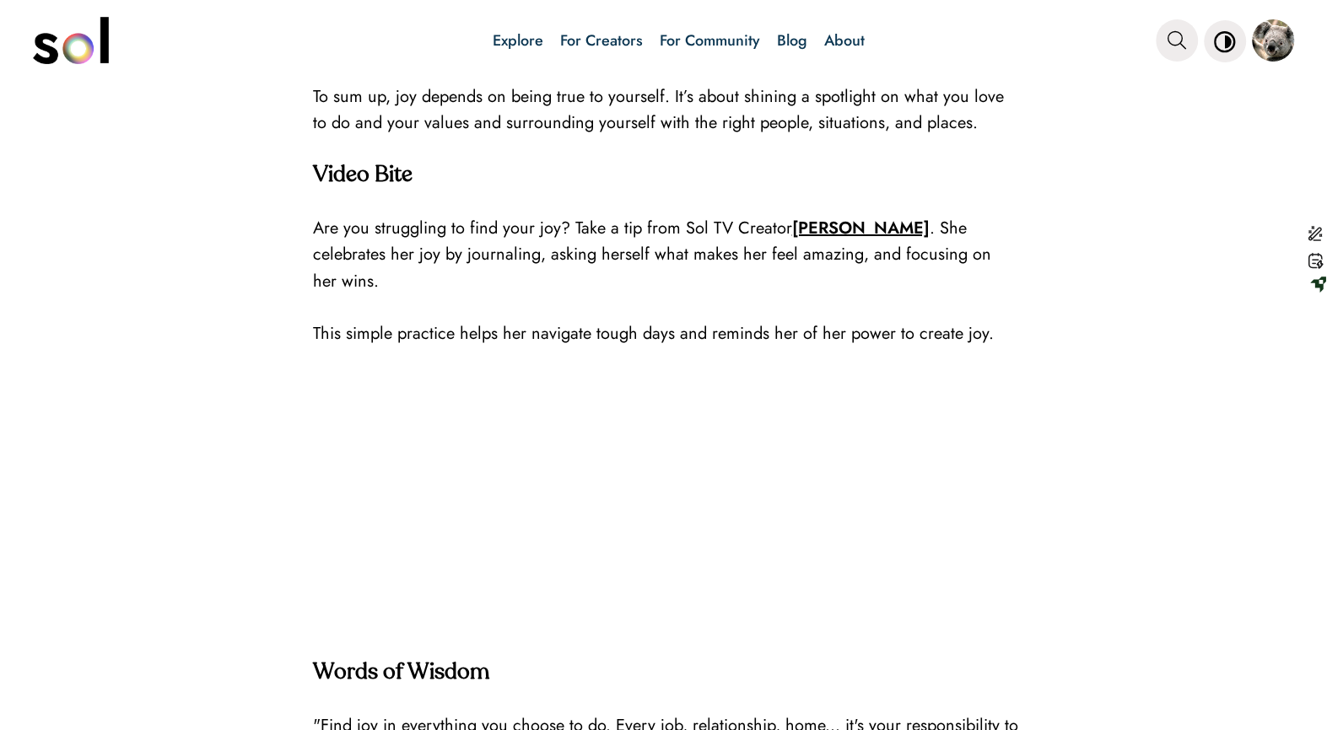
scroll to position [2377, 0]
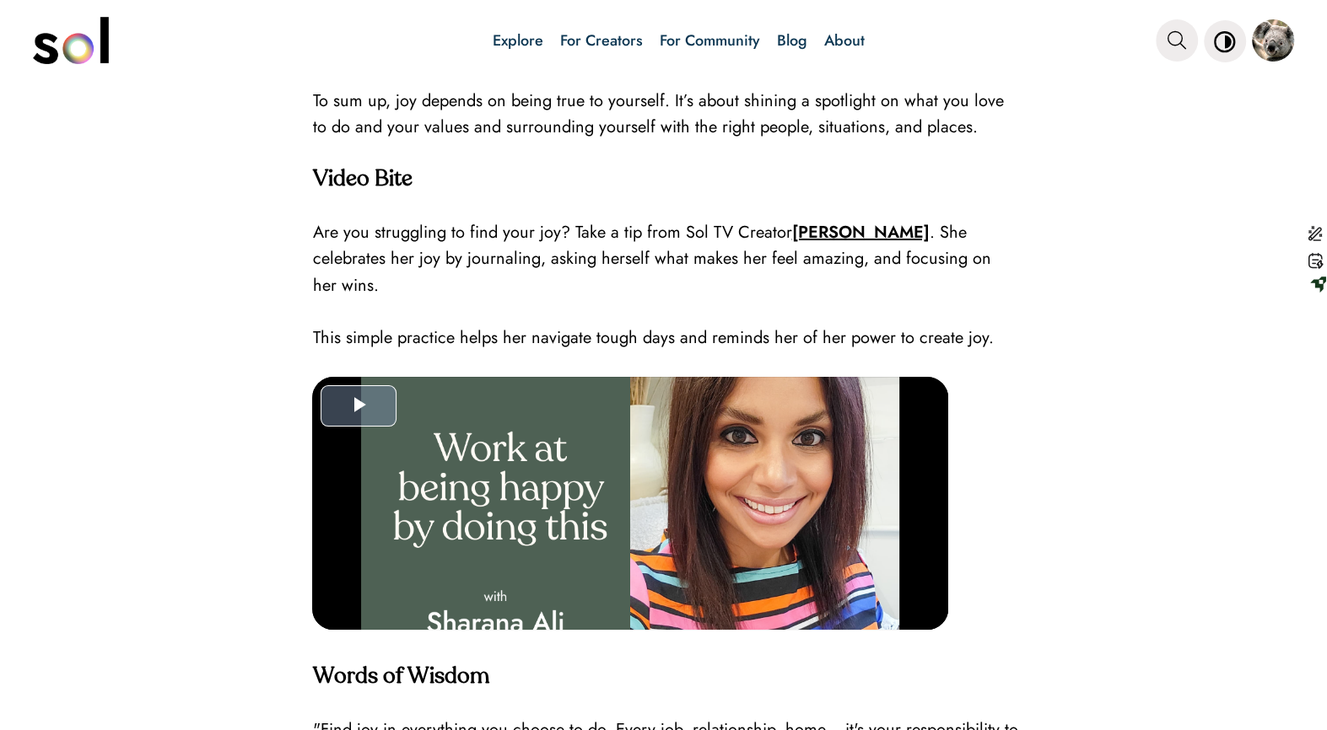
click at [358, 406] on span "Video Player" at bounding box center [358, 406] width 0 height 0
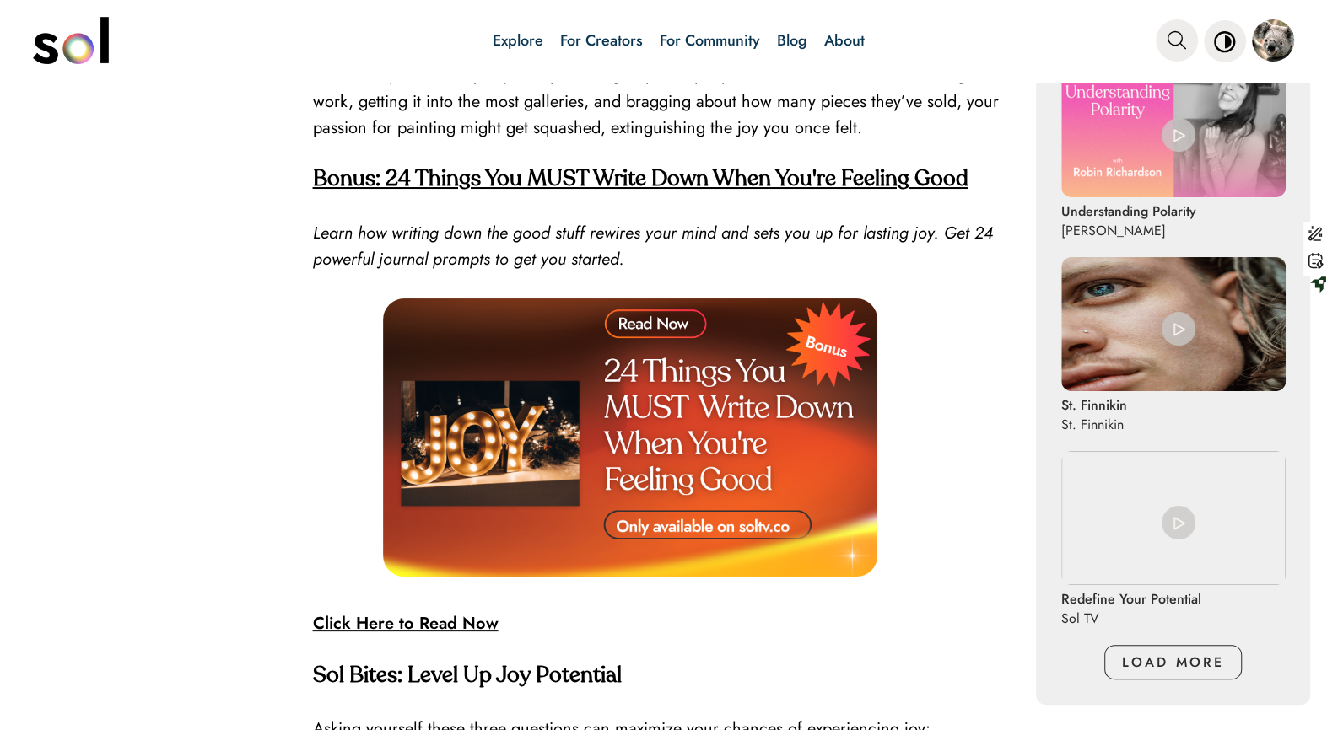
scroll to position [1234, 0]
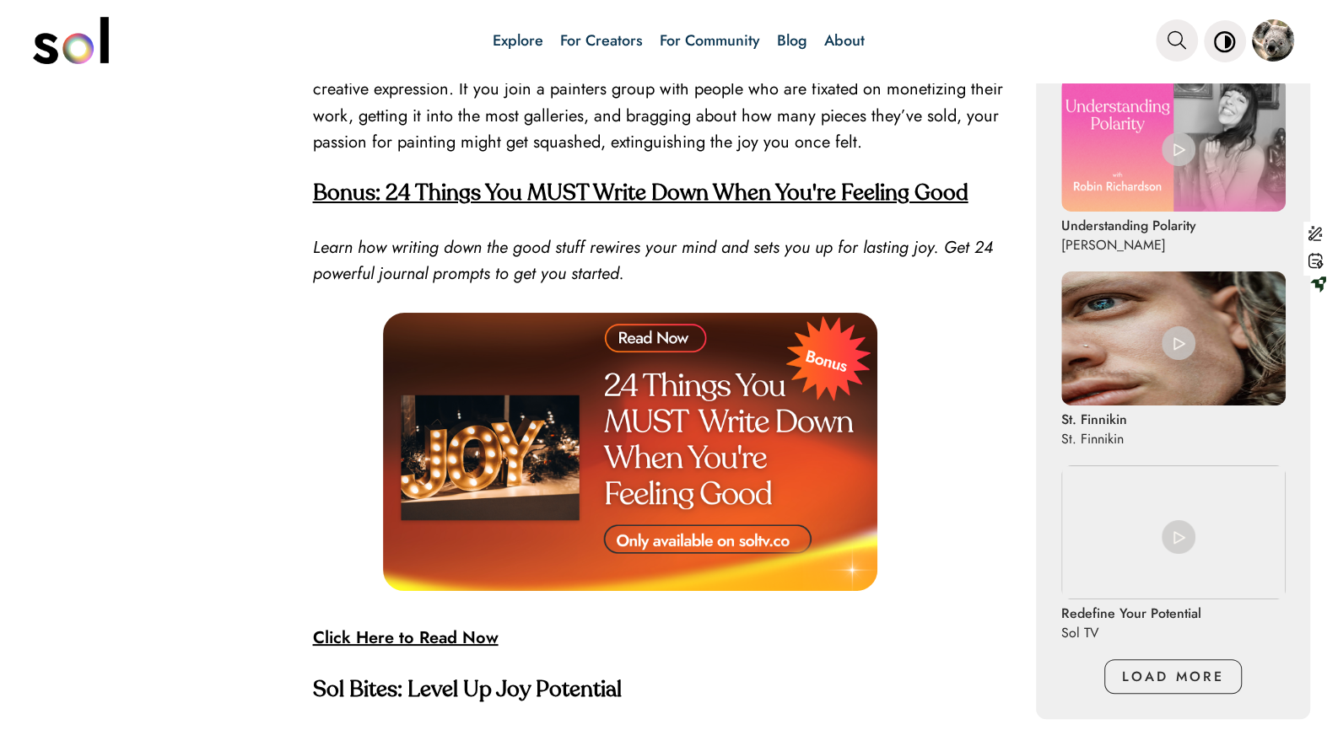
click at [723, 198] on strong "Bonus: 24 Things You MUST Write Down When You're Feeling Good" at bounding box center [639, 194] width 655 height 22
click at [457, 187] on strong "Bonus: 24 Things You MUST Write Down When You're Feeling Good" at bounding box center [639, 194] width 655 height 22
click at [361, 637] on strong "Click Here to Read Now" at bounding box center [405, 638] width 186 height 24
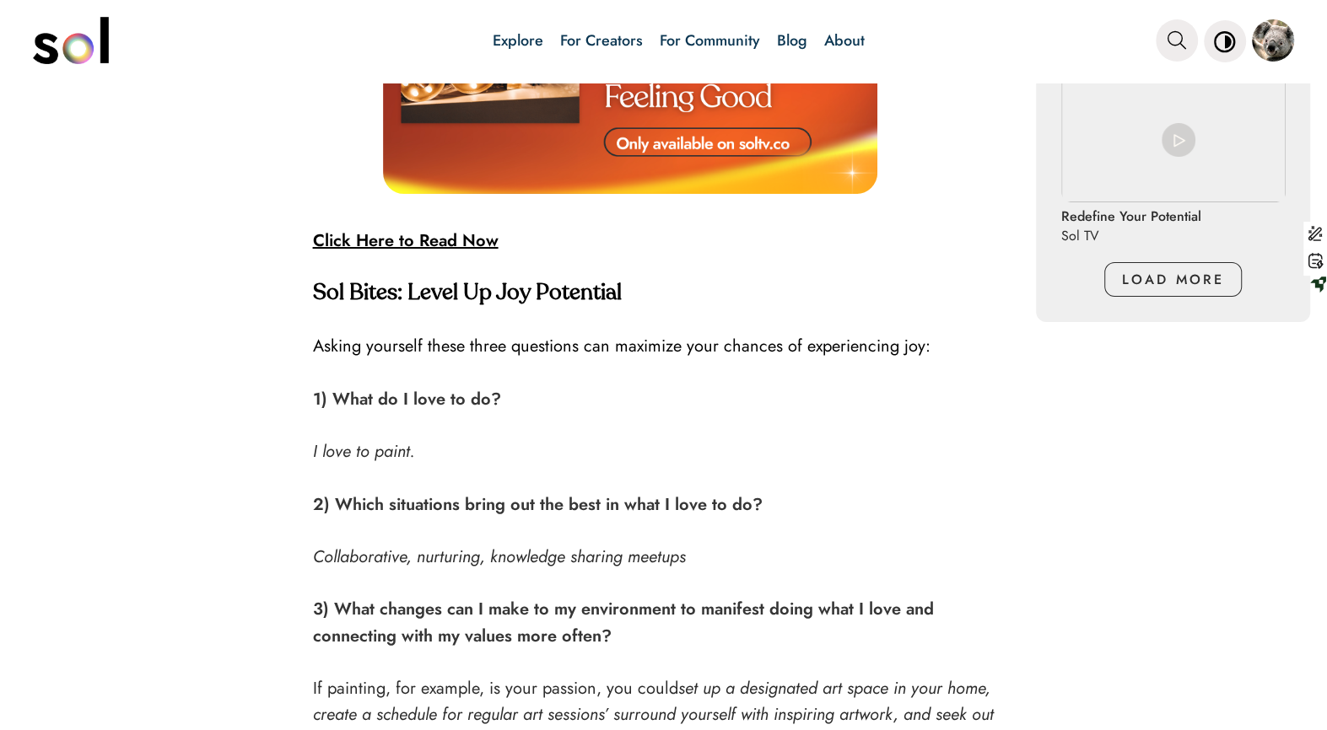
scroll to position [1573, 0]
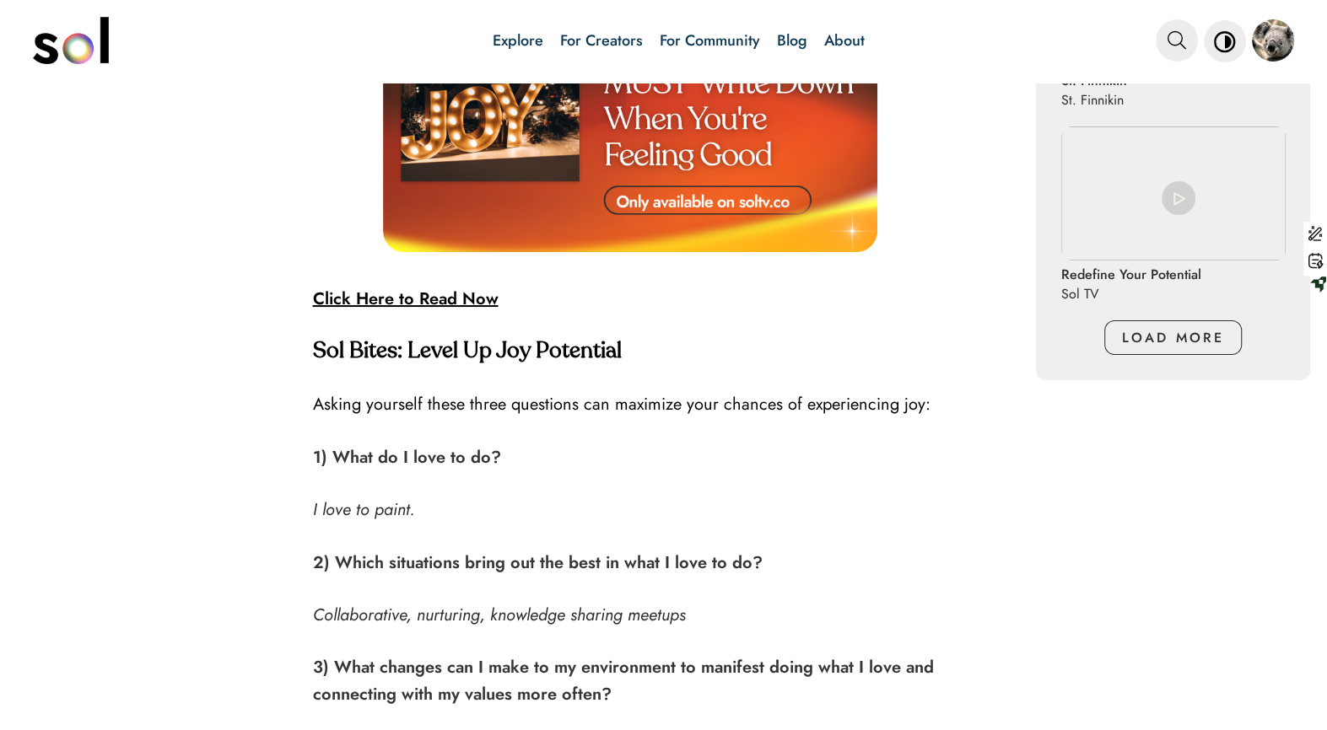
click at [456, 288] on strong "Click Here to Read Now" at bounding box center [405, 299] width 186 height 24
